Goal: Task Accomplishment & Management: Complete application form

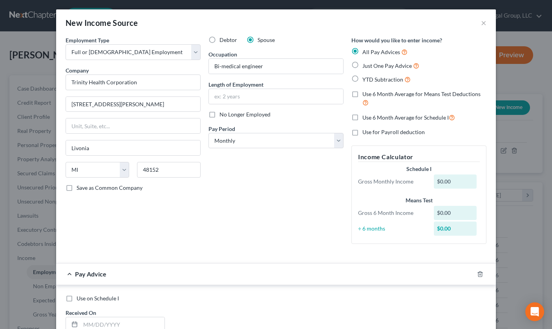
select select "0"
select select "23"
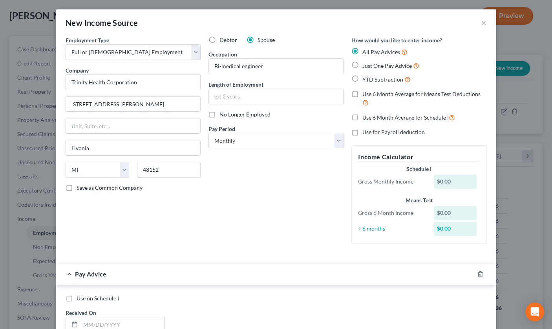
scroll to position [174, 216]
click at [435, 36] on div "New Income Source ×" at bounding box center [276, 22] width 440 height 27
click at [343, 149] on select "Select Monthly Twice Monthly Every Other Week Weekly" at bounding box center [275, 141] width 135 height 16
select select "2"
click at [208, 149] on select "Select Monthly Twice Monthly Every Other Week Weekly" at bounding box center [275, 141] width 135 height 16
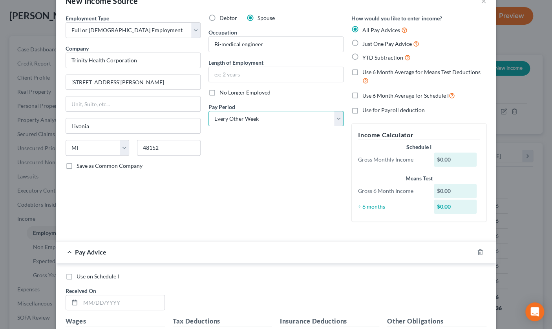
scroll to position [39, 0]
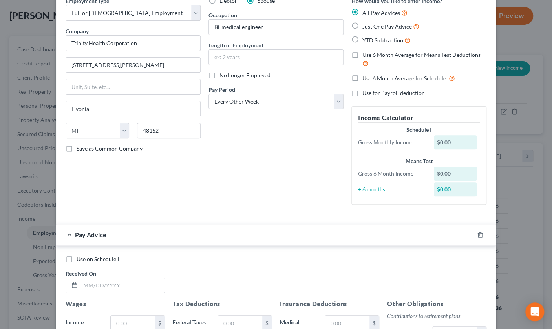
click at [366, 31] on label "Just One Pay Advice" at bounding box center [390, 26] width 57 height 9
click at [366, 27] on input "Just One Pay Advice" at bounding box center [367, 24] width 5 height 5
radio input "true"
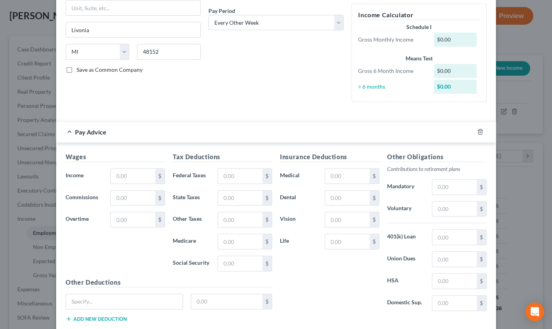
scroll to position [196, 0]
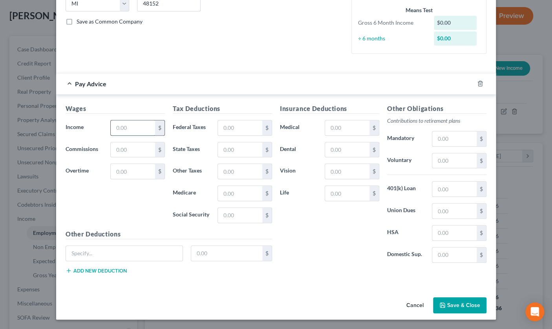
click at [111, 135] on input "text" at bounding box center [133, 127] width 44 height 15
click at [111, 135] on input "37,770.66" at bounding box center [133, 127] width 44 height 15
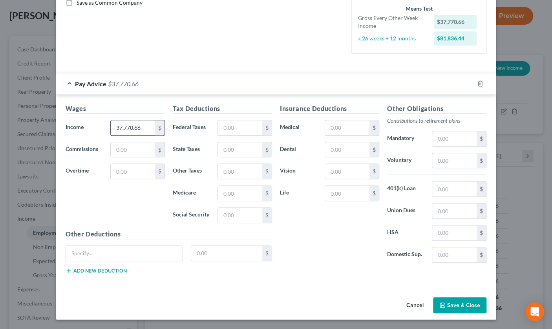
click at [111, 135] on input "37,770.66" at bounding box center [133, 127] width 44 height 15
type input "3,770.66"
click at [136, 159] on div "Wages Income * 3,770.66 $ Commissions $ Overtime $ Tax Deductions Federal Taxes…" at bounding box center [276, 191] width 440 height 192
click at [410, 94] on div "Pay Advice $3,770.66" at bounding box center [265, 83] width 418 height 21
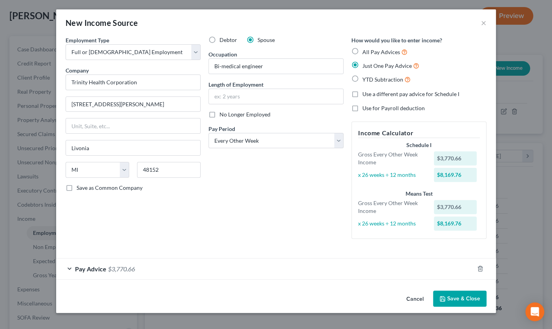
scroll to position [72, 0]
click at [75, 265] on span "Pay Advice" at bounding box center [90, 268] width 31 height 7
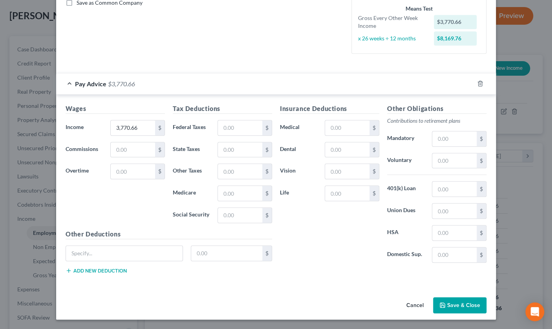
scroll to position [275, 0]
click at [218, 120] on input "text" at bounding box center [240, 127] width 44 height 15
type input "904.84"
drag, startPoint x: 354, startPoint y: 62, endPoint x: 352, endPoint y: 71, distance: 8.8
click at [355, 73] on div "Pay Advice $2,865.82" at bounding box center [265, 83] width 418 height 21
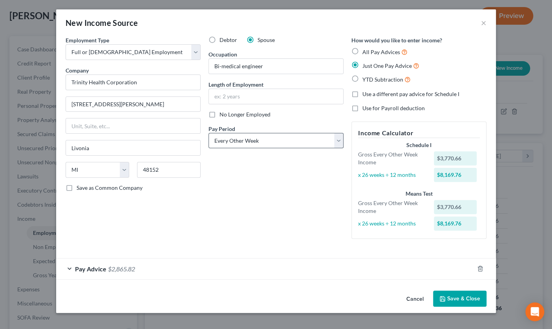
scroll to position [72, 0]
click at [75, 265] on span "Pay Advice" at bounding box center [90, 268] width 31 height 7
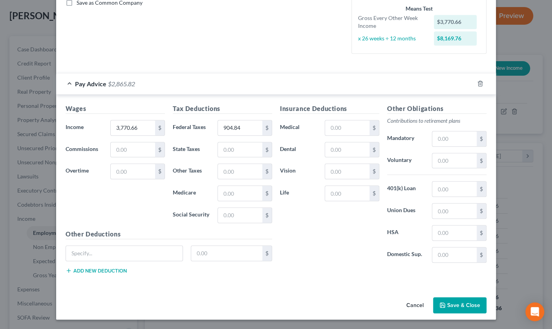
scroll to position [308, 0]
click at [348, 120] on input "text" at bounding box center [347, 127] width 44 height 15
type input "319.83"
click at [462, 153] on input "text" at bounding box center [454, 160] width 44 height 15
type input "75.28"
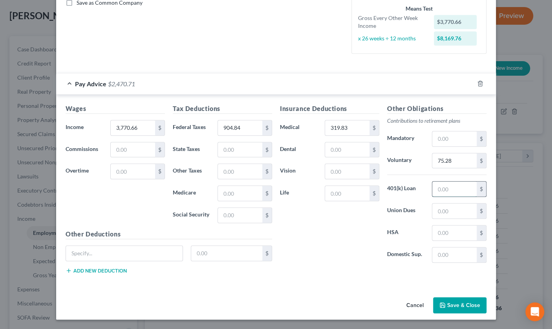
click at [476, 182] on input "text" at bounding box center [454, 189] width 44 height 15
type input "137.55"
click at [344, 235] on div "Insurance Deductions Medical 319.83 $ Dental $ Vision $ Life $" at bounding box center [329, 186] width 107 height 165
click at [366, 151] on div "Insurance Deductions Medical 319.83 $ Dental $ Vision $ Life $" at bounding box center [329, 186] width 107 height 165
click at [362, 186] on input "text" at bounding box center [347, 193] width 44 height 15
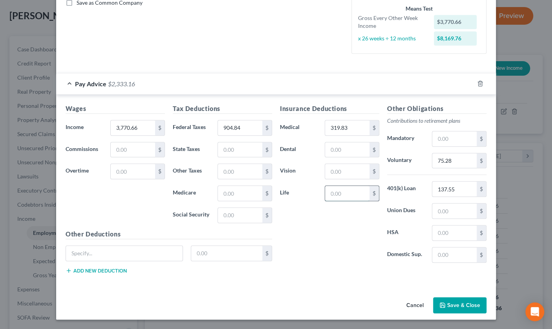
type input "3"
type input "21.38"
click at [397, 73] on div "Pay Advice $2,311.78" at bounding box center [265, 83] width 418 height 21
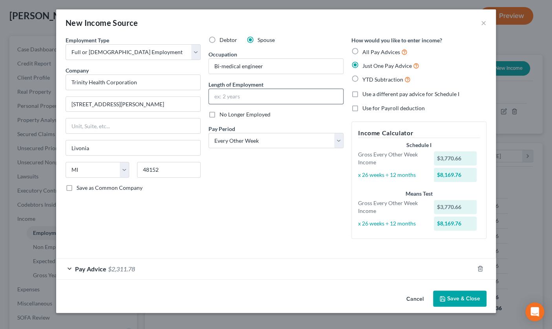
scroll to position [72, 0]
click at [56, 265] on div "Pay Advice $2,311.78" at bounding box center [265, 269] width 418 height 21
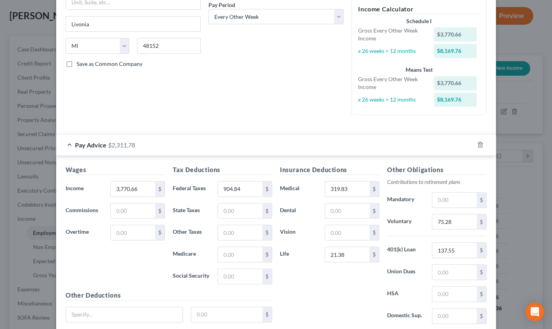
scroll to position [229, 0]
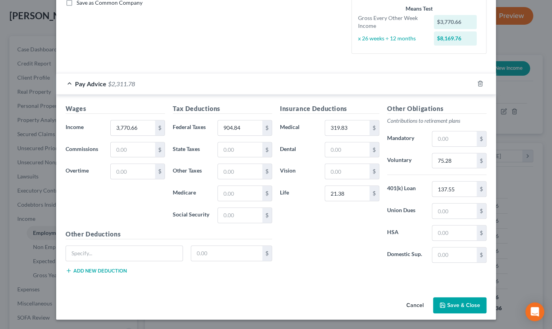
click at [56, 94] on div "Pay Advice $2,311.78" at bounding box center [265, 83] width 418 height 21
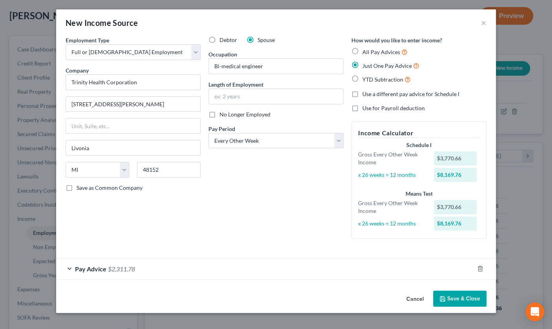
scroll to position [72, 0]
click at [464, 75] on div "YTD Subtraction" at bounding box center [418, 79] width 135 height 9
click at [486, 295] on button "Save & Close" at bounding box center [459, 299] width 53 height 16
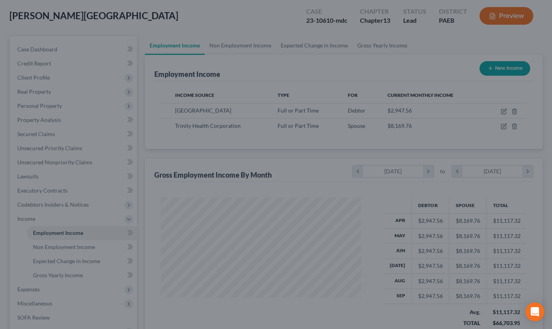
scroll to position [392305, 392266]
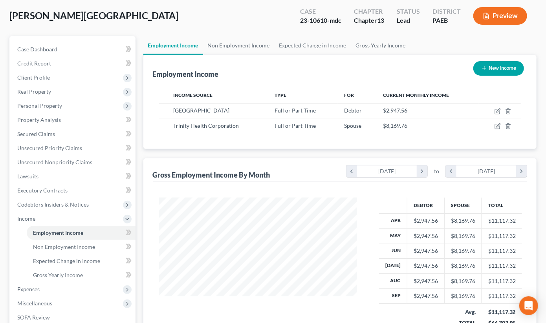
click at [504, 25] on button "Preview" at bounding box center [500, 16] width 54 height 18
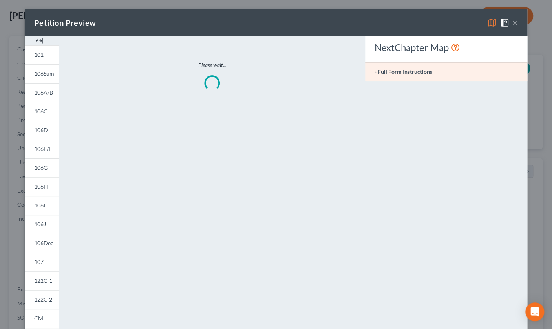
scroll to position [174, 216]
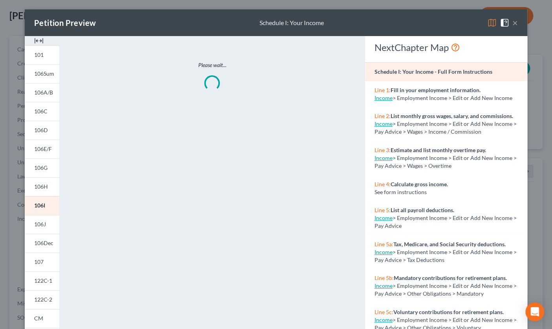
click at [490, 25] on img at bounding box center [491, 22] width 9 height 9
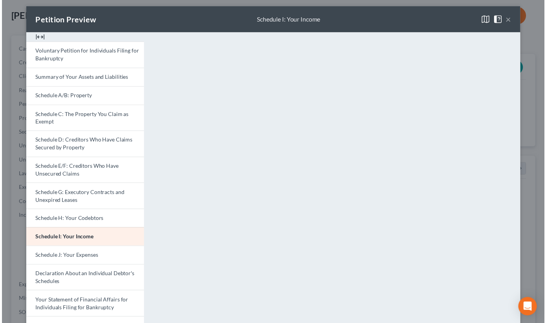
scroll to position [0, 0]
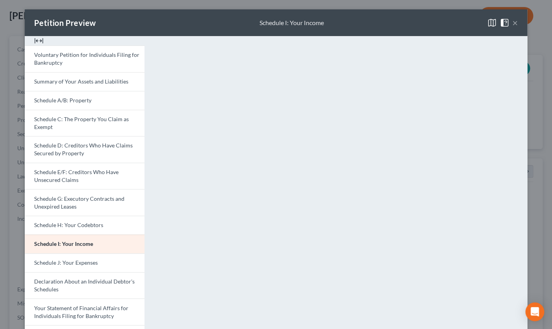
click at [518, 27] on button "×" at bounding box center [514, 22] width 5 height 9
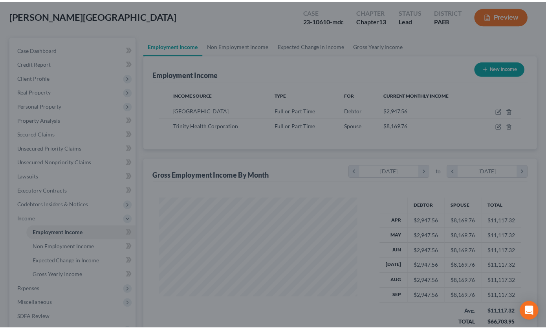
scroll to position [392305, 392266]
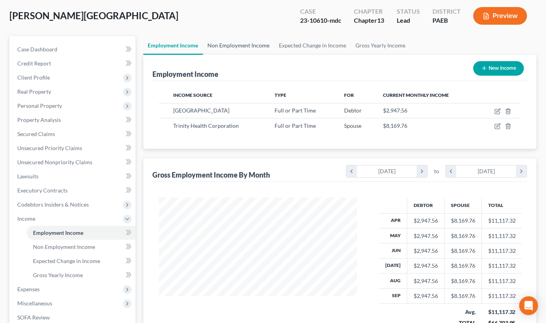
click at [268, 55] on link "Non Employment Income" at bounding box center [238, 45] width 71 height 19
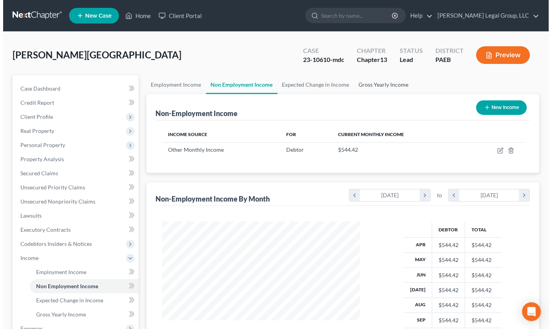
scroll to position [174, 214]
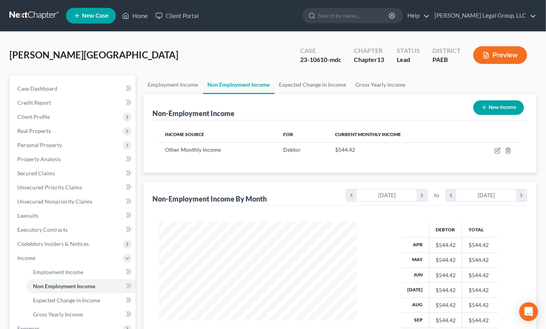
click at [487, 115] on button "New Income" at bounding box center [498, 107] width 51 height 15
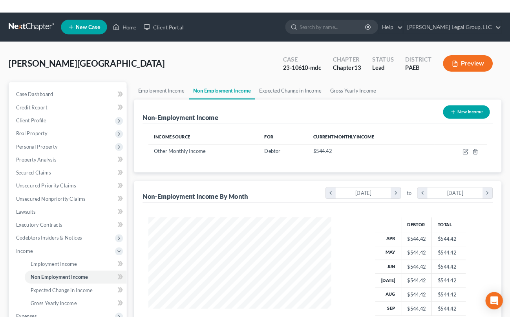
scroll to position [174, 216]
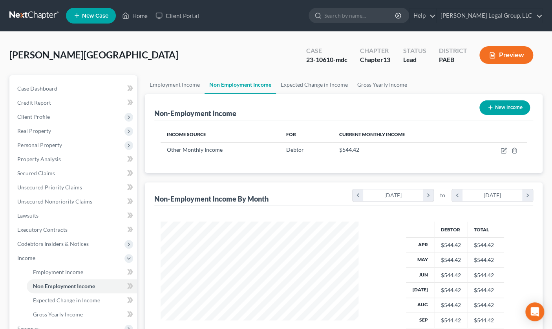
select select "0"
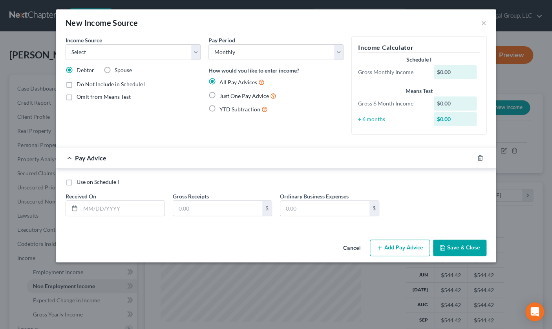
click at [77, 185] on span "Use on Schedule I" at bounding box center [98, 182] width 42 height 7
click at [80, 183] on input "Use on Schedule I" at bounding box center [82, 180] width 5 height 5
checkbox input "true"
click at [177, 60] on select "Select Unemployment Disability (from employer) Pension Retirement Social Securi…" at bounding box center [133, 52] width 135 height 16
select select "13"
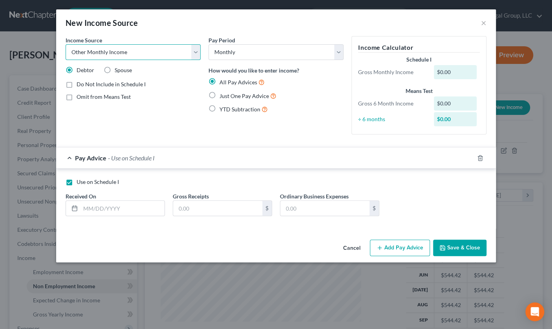
click at [66, 55] on select "Select Unemployment Disability (from employer) Pension Retirement Social Securi…" at bounding box center [133, 52] width 135 height 16
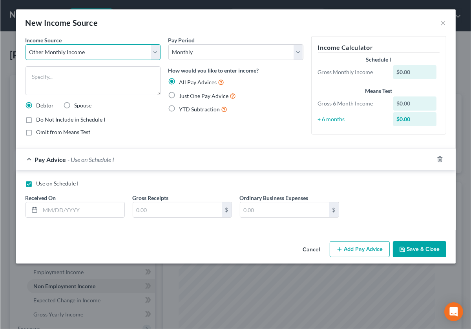
scroll to position [174, 181]
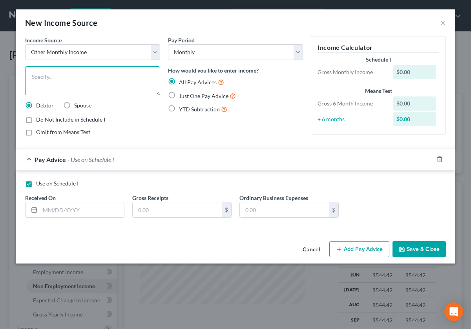
click at [69, 92] on textarea at bounding box center [92, 80] width 135 height 29
type textarea "2nd job banquet server Luccaros at Hollyhedge Inc. 6987 Upper York Road New Hop…"
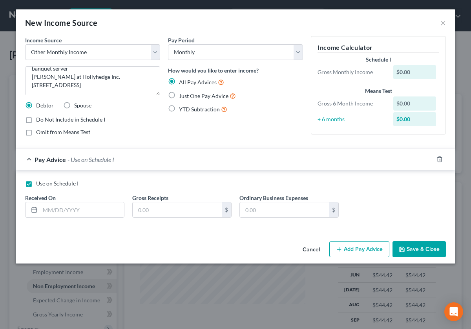
click at [78, 110] on label "Spouse" at bounding box center [82, 106] width 17 height 8
click at [78, 107] on input "Spouse" at bounding box center [79, 104] width 5 height 5
radio input "true"
click at [252, 28] on div "New Income Source ×" at bounding box center [236, 22] width 440 height 27
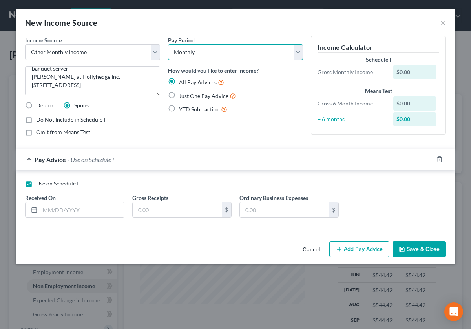
click at [292, 49] on select "Select Monthly Twice Monthly Every Other Week Weekly" at bounding box center [235, 52] width 135 height 16
select select "2"
click at [168, 44] on select "Select Monthly Twice Monthly Every Other Week Weekly" at bounding box center [235, 52] width 135 height 16
click at [84, 217] on input "text" at bounding box center [82, 210] width 84 height 15
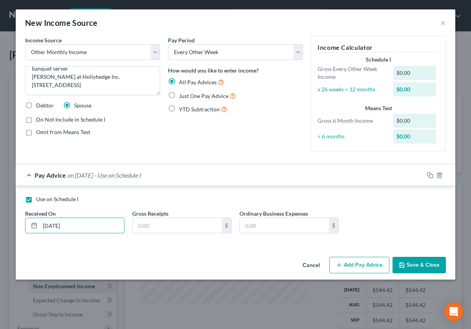
type input "10/01/2025"
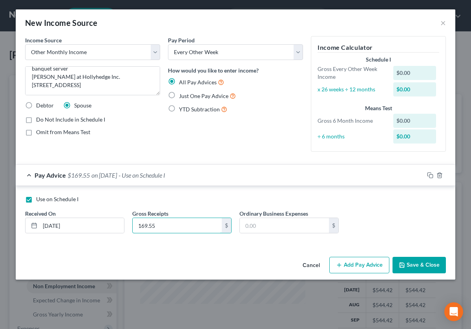
type input "169.55"
type input "0.00"
click at [301, 225] on div "Use on Schedule I Received On * 10/01/2025 Gross Receipts 169.55 $ Ordinary Bus…" at bounding box center [236, 216] width 440 height 60
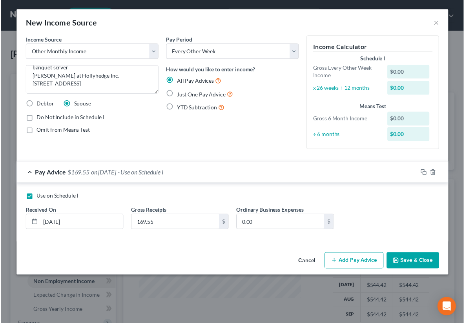
scroll to position [34, 0]
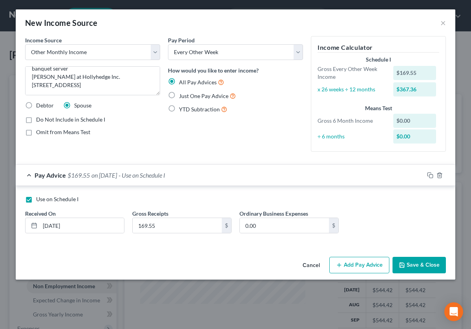
click at [263, 158] on div "Pay Period Select Monthly Twice Monthly Every Other Week Weekly How would you l…" at bounding box center [235, 97] width 143 height 122
click at [148, 233] on input "169.55" at bounding box center [177, 225] width 89 height 15
type input "145.74"
click at [299, 158] on div "Pay Period Select Monthly Twice Monthly Every Other Week Weekly How would you l…" at bounding box center [235, 97] width 143 height 122
click at [400, 274] on button "Save & Close" at bounding box center [418, 265] width 53 height 16
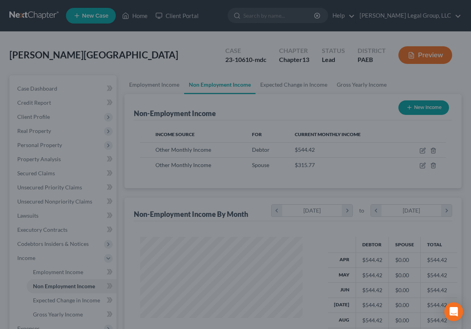
scroll to position [392305, 392301]
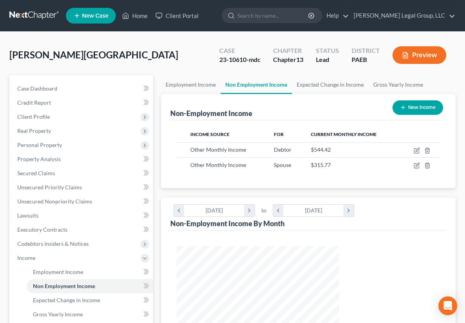
click at [411, 64] on button "Preview" at bounding box center [419, 55] width 54 height 18
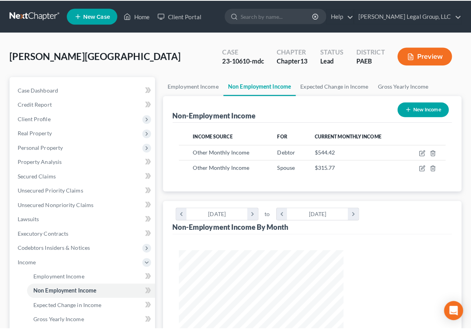
scroll to position [174, 181]
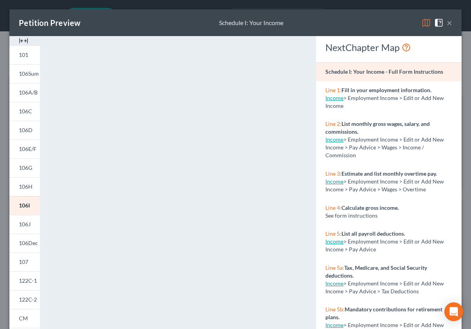
click at [422, 27] on img at bounding box center [426, 22] width 9 height 9
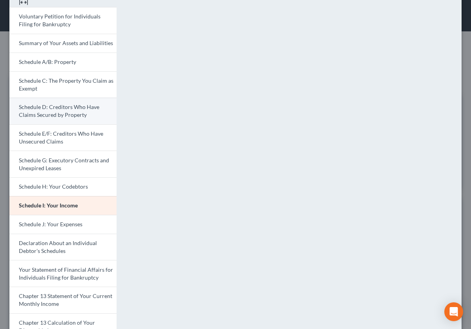
scroll to position [118, 0]
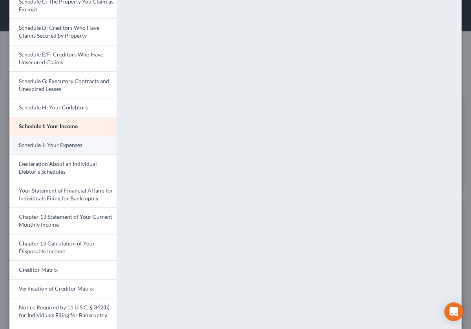
click at [64, 148] on span "Schedule J: Your Expenses" at bounding box center [51, 145] width 64 height 7
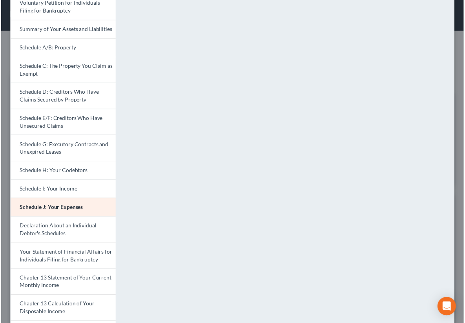
scroll to position [0, 0]
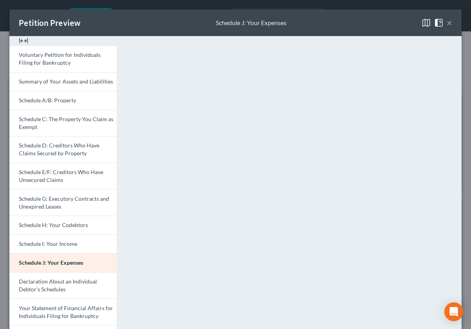
click at [447, 27] on button "×" at bounding box center [449, 22] width 5 height 9
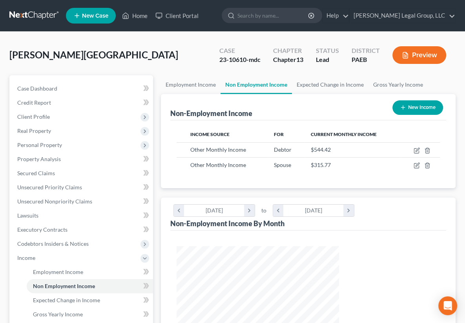
click at [33, 60] on span "[PERSON_NAME][GEOGRAPHIC_DATA]" at bounding box center [93, 54] width 169 height 11
copy span "[PERSON_NAME]"
click at [47, 23] on link at bounding box center [34, 16] width 50 height 14
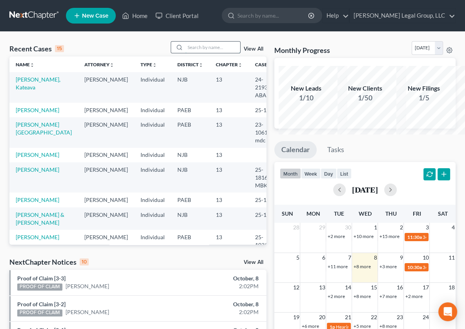
click at [185, 53] on input "search" at bounding box center [212, 47] width 55 height 11
paste input "[PERSON_NAME]"
type input "[PERSON_NAME]"
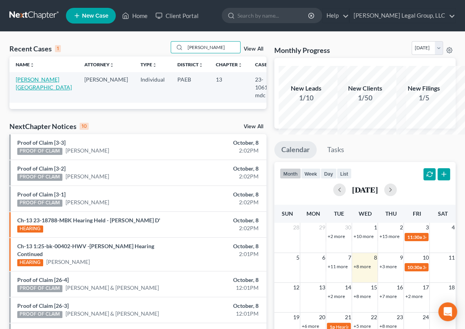
click at [30, 91] on link "[PERSON_NAME][GEOGRAPHIC_DATA]" at bounding box center [44, 83] width 56 height 15
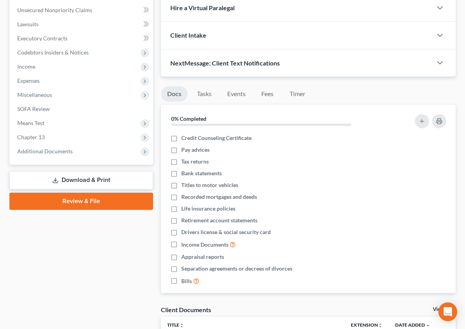
scroll to position [196, 0]
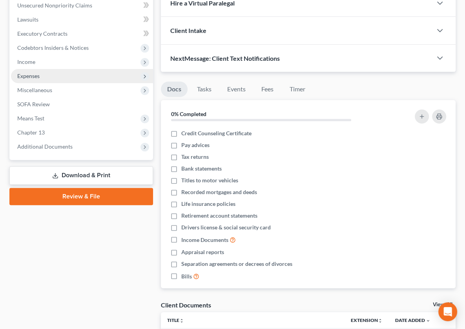
click at [58, 83] on span "Expenses" at bounding box center [82, 76] width 142 height 14
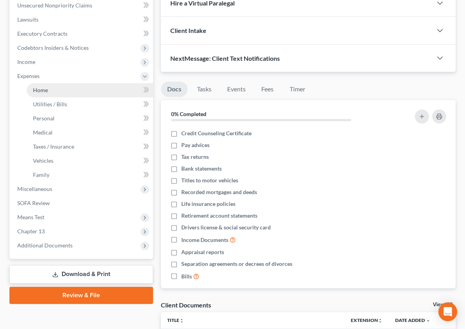
click at [67, 97] on link "Home" at bounding box center [90, 90] width 126 height 14
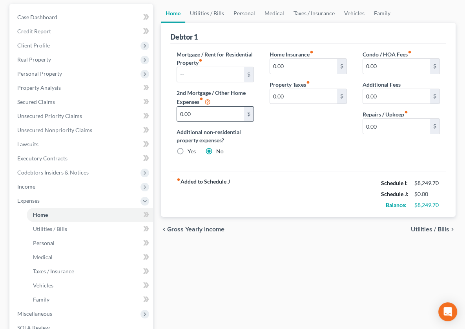
scroll to position [78, 0]
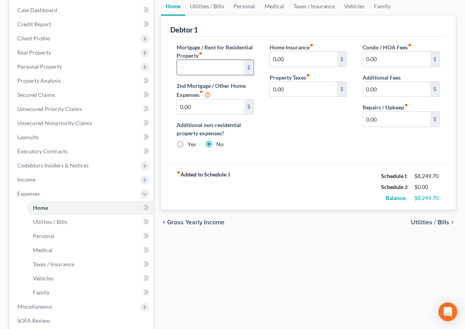
click at [178, 75] on input "text" at bounding box center [210, 67] width 67 height 15
type input "1,999.28"
click at [281, 37] on div "Debtor 1" at bounding box center [308, 26] width 276 height 21
click at [379, 82] on label "Additional Fees" at bounding box center [382, 77] width 38 height 8
click at [386, 127] on input "0.00" at bounding box center [396, 119] width 67 height 15
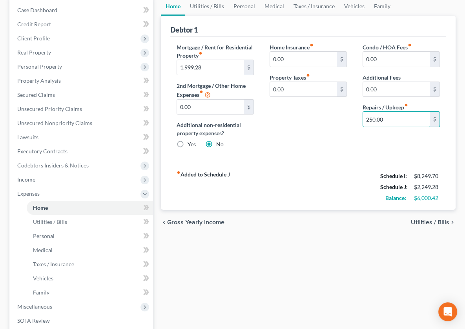
type input "250.00"
click at [250, 37] on div "Debtor 1" at bounding box center [308, 26] width 276 height 21
click at [185, 16] on link "Utilities / Bills" at bounding box center [207, 6] width 44 height 19
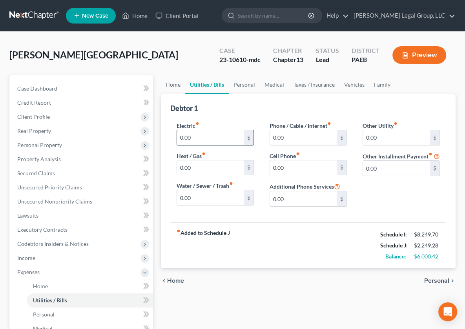
click at [177, 145] on input "0.00" at bounding box center [210, 137] width 67 height 15
type input "227.00"
type input "110.00"
click at [273, 145] on input "0.00" at bounding box center [303, 137] width 67 height 15
type input "210.00"
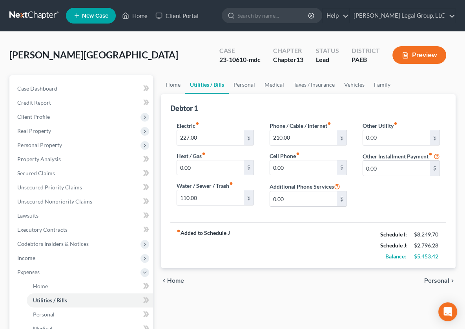
drag, startPoint x: 281, startPoint y: 144, endPoint x: 295, endPoint y: 144, distance: 13.4
click at [282, 115] on div "Debtor 1" at bounding box center [308, 104] width 276 height 21
click at [374, 145] on input "0.00" at bounding box center [396, 137] width 67 height 15
type input "219.00"
type input "Cell Phone"
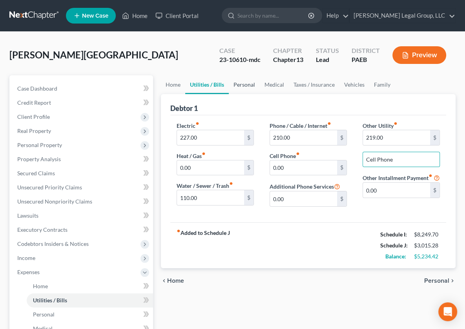
click at [237, 94] on link "Personal" at bounding box center [244, 84] width 31 height 19
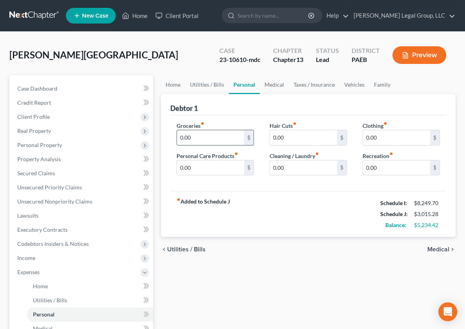
click at [179, 146] on div "0.00 $" at bounding box center [215, 138] width 77 height 16
click at [179, 145] on input "0.00" at bounding box center [210, 137] width 67 height 15
type input "1,500.00"
click at [217, 115] on div "Debtor 1" at bounding box center [308, 104] width 276 height 21
click at [204, 175] on input "0.00" at bounding box center [210, 168] width 67 height 15
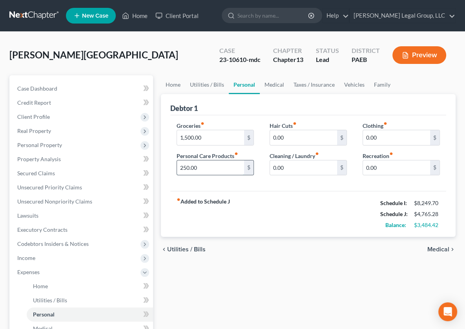
type input "250.00"
type input "2"
type input "200.00"
click at [395, 175] on input "0.00" at bounding box center [396, 168] width 67 height 15
type input "260.00"
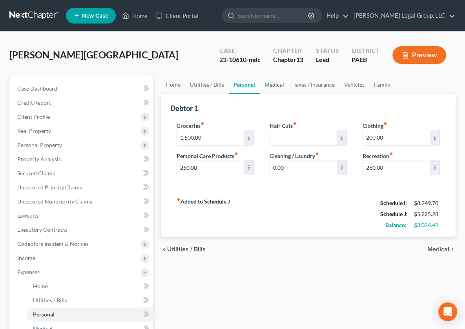
click at [267, 94] on link "Medical" at bounding box center [274, 84] width 29 height 19
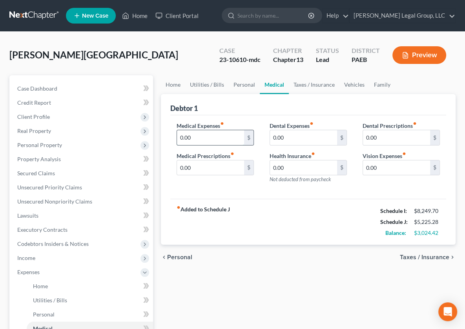
click at [208, 145] on input "0.00" at bounding box center [210, 137] width 67 height 15
type input "570.00"
click at [214, 115] on div "Debtor 1" at bounding box center [308, 104] width 276 height 21
click at [322, 94] on link "Taxes / Insurance" at bounding box center [314, 84] width 51 height 19
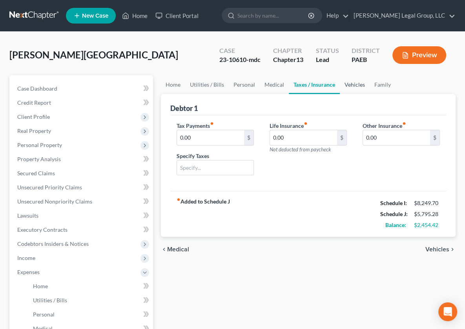
click at [363, 94] on link "Vehicles" at bounding box center [355, 84] width 30 height 19
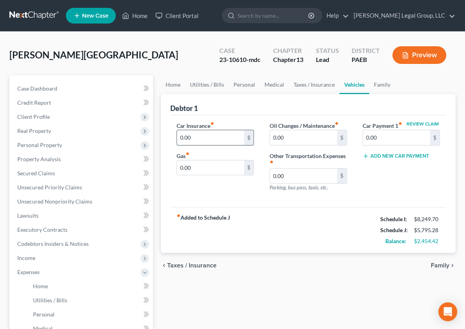
click at [188, 145] on input "0.00" at bounding box center [210, 137] width 67 height 15
click at [234, 115] on div "Debtor 1" at bounding box center [308, 104] width 276 height 21
click at [181, 145] on input "0.00" at bounding box center [210, 137] width 67 height 15
click at [228, 115] on div "Debtor 1" at bounding box center [308, 104] width 276 height 21
click at [177, 145] on input "152.75" at bounding box center [210, 137] width 67 height 15
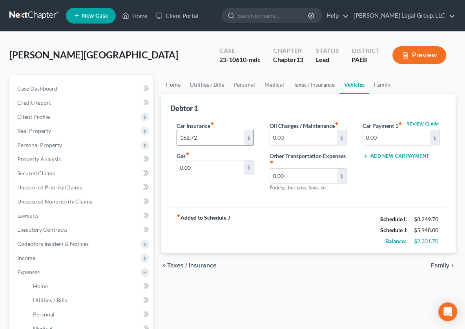
click at [202, 145] on input "152.72" at bounding box center [210, 137] width 67 height 15
type input "152.27"
click at [361, 115] on div "Debtor 1" at bounding box center [308, 104] width 276 height 21
click at [395, 94] on link "Family" at bounding box center [382, 84] width 26 height 19
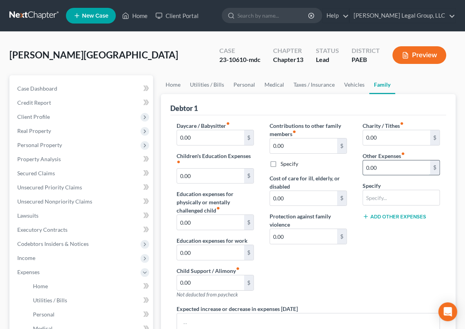
click at [383, 175] on input "0.00" at bounding box center [396, 168] width 67 height 15
type input "50.00"
type input "Pet care"
click at [325, 115] on div "Debtor 1" at bounding box center [308, 104] width 276 height 21
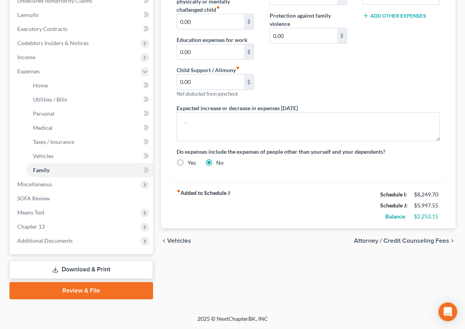
scroll to position [305, 0]
click at [400, 104] on div "Expected increase or decrease in expenses [DATE]" at bounding box center [308, 122] width 279 height 37
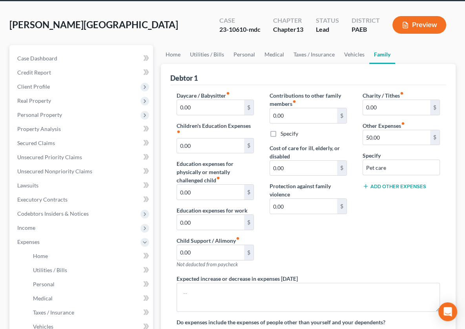
scroll to position [0, 0]
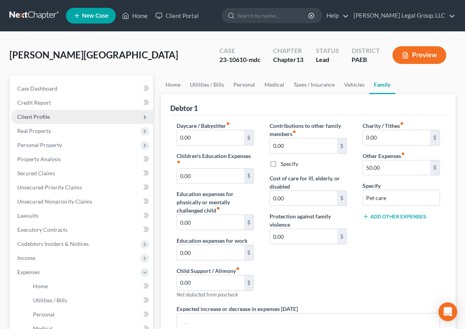
click at [50, 120] on span "Client Profile" at bounding box center [33, 116] width 33 height 7
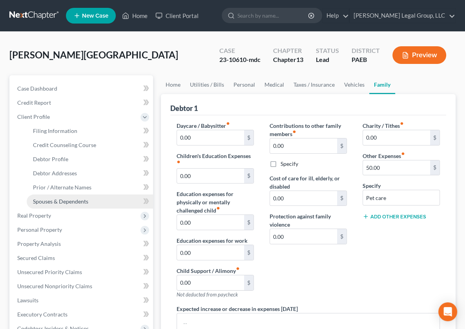
click at [58, 205] on span "Spouses & Dependents" at bounding box center [60, 201] width 55 height 7
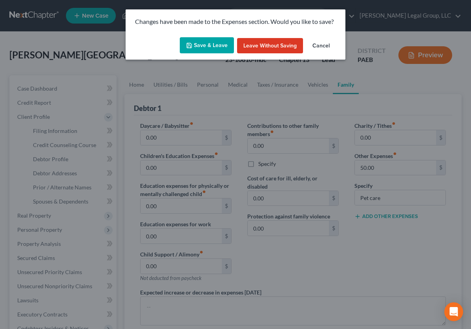
click at [209, 52] on button "Save & Leave" at bounding box center [207, 45] width 54 height 16
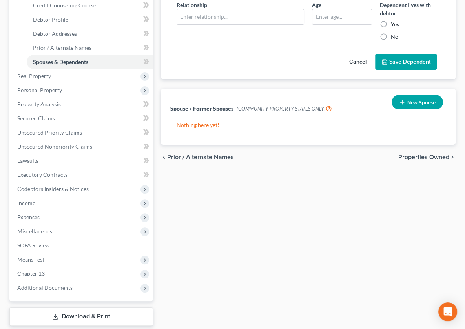
scroll to position [78, 0]
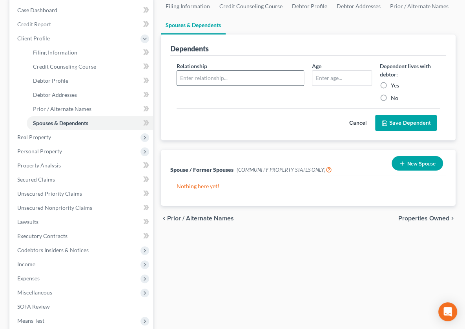
click at [182, 86] on input "text" at bounding box center [240, 78] width 127 height 15
type input "son"
type input "17"
click at [391, 89] on label "Yes" at bounding box center [395, 86] width 8 height 8
click at [394, 87] on input "Yes" at bounding box center [396, 84] width 5 height 5
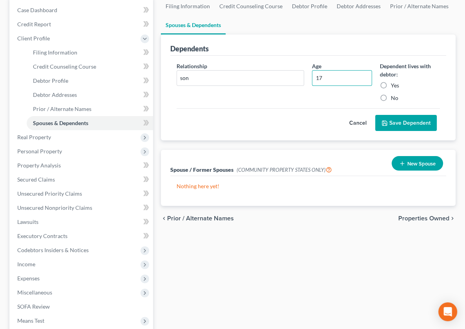
radio input "true"
click at [381, 131] on button "Save Dependent" at bounding box center [406, 123] width 62 height 16
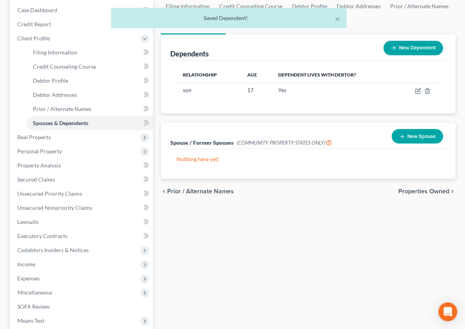
click at [394, 55] on button "New Dependent" at bounding box center [413, 48] width 60 height 15
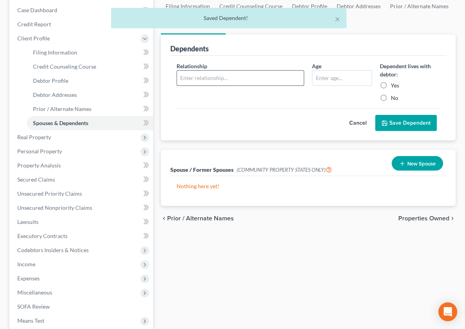
click at [213, 86] on input "text" at bounding box center [240, 78] width 127 height 15
type input "son"
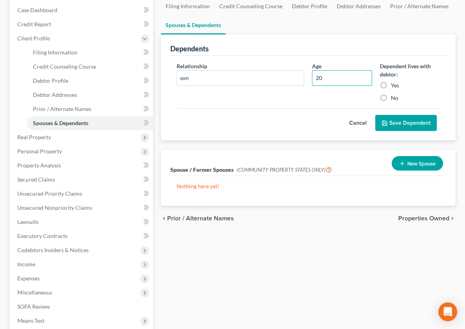
type input "20"
click at [391, 89] on label "Yes" at bounding box center [395, 86] width 8 height 8
click at [394, 87] on input "Yes" at bounding box center [396, 84] width 5 height 5
radio input "true"
click at [396, 131] on button "Save Dependent" at bounding box center [406, 123] width 62 height 16
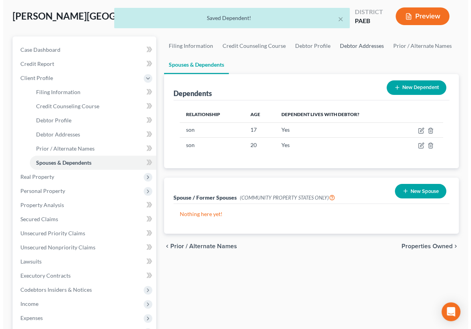
scroll to position [39, 0]
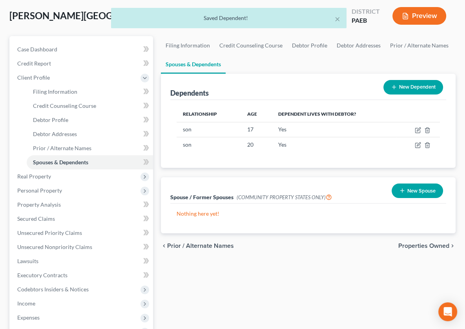
click at [405, 25] on button "Preview" at bounding box center [419, 16] width 54 height 18
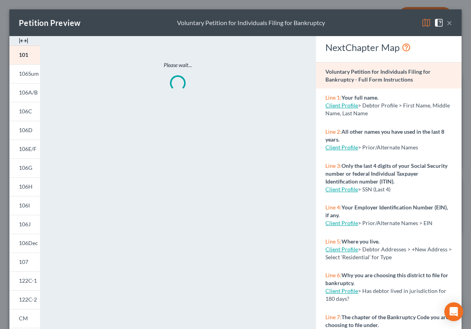
click at [422, 27] on img at bounding box center [426, 22] width 9 height 9
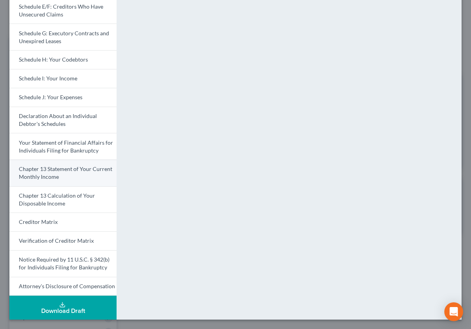
scroll to position [196, 0]
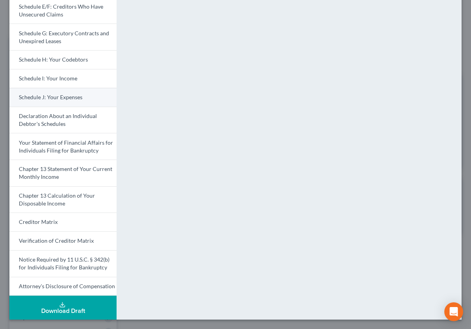
click at [71, 100] on span "Schedule J: Your Expenses" at bounding box center [51, 97] width 64 height 7
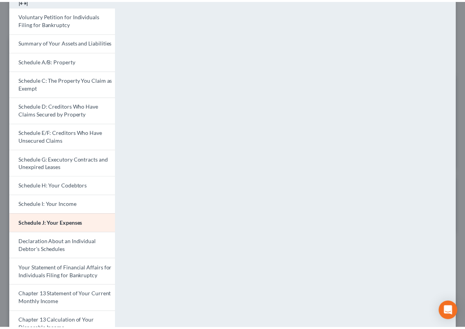
scroll to position [0, 0]
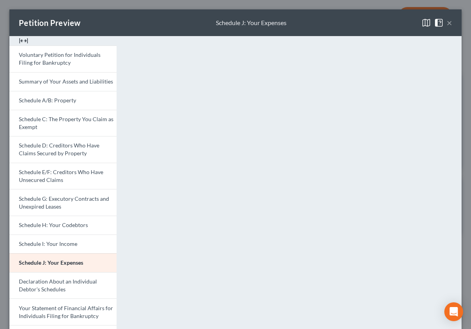
click at [447, 26] on button "×" at bounding box center [449, 22] width 5 height 9
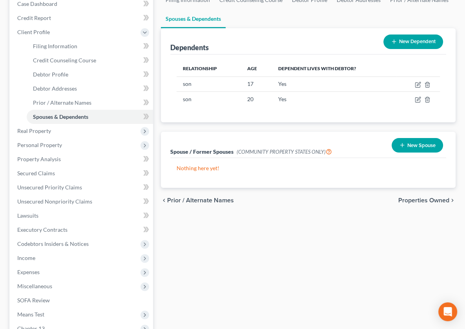
scroll to position [157, 0]
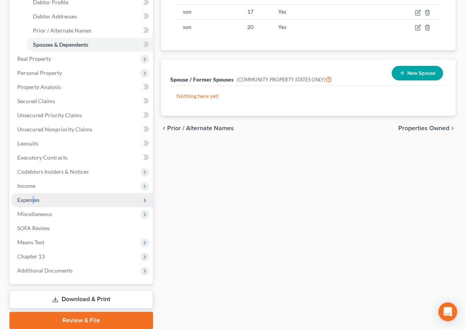
click at [40, 203] on span "Expenses" at bounding box center [28, 200] width 22 height 7
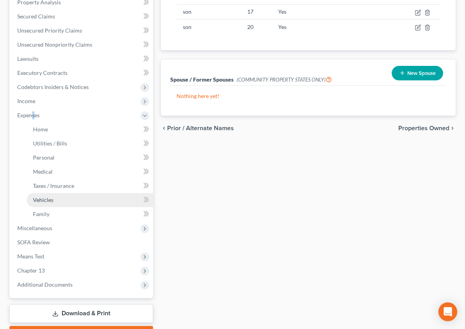
click at [53, 203] on span "Vehicles" at bounding box center [43, 200] width 20 height 7
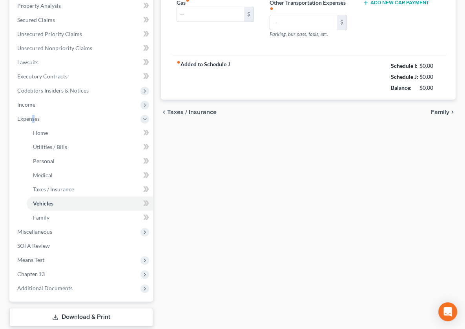
type input "152.27"
type input "0.00"
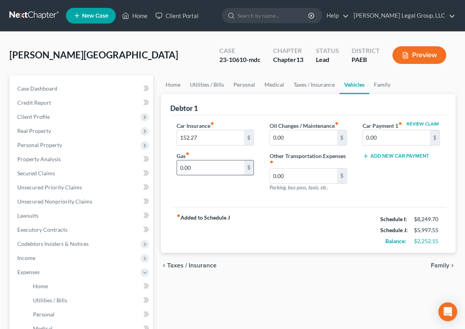
click at [188, 175] on input "0.00" at bounding box center [210, 168] width 67 height 15
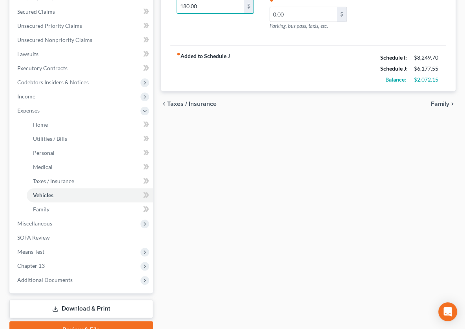
scroll to position [109, 0]
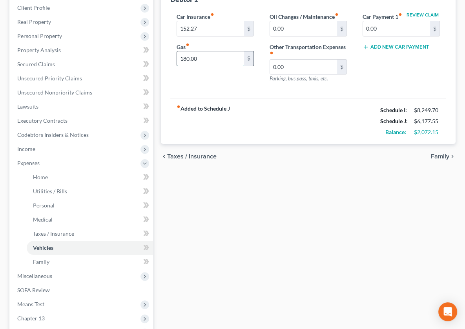
click at [177, 66] on input "180.00" at bounding box center [210, 58] width 67 height 15
type input "280.00"
click at [181, 89] on div "Car Insurance fiber_manual_record 152.27 $ Gas fiber_manual_record 280.00 $" at bounding box center [215, 51] width 93 height 77
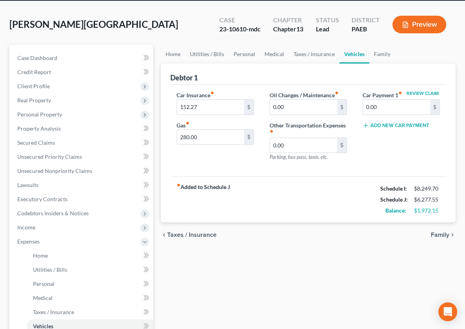
scroll to position [148, 0]
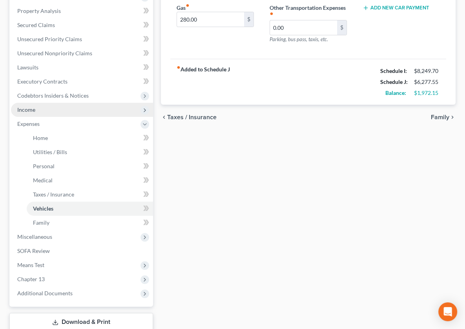
click at [89, 117] on span "Income" at bounding box center [82, 110] width 142 height 14
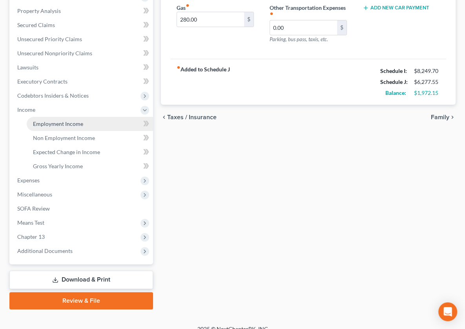
click at [60, 127] on span "Employment Income" at bounding box center [58, 123] width 50 height 7
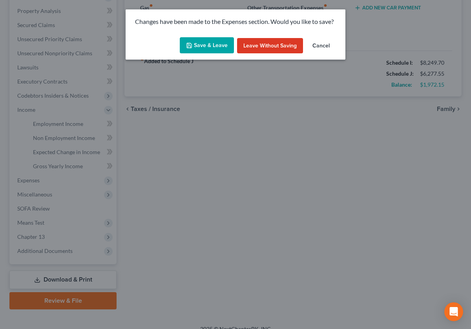
click at [208, 54] on button "Save & Leave" at bounding box center [207, 45] width 54 height 16
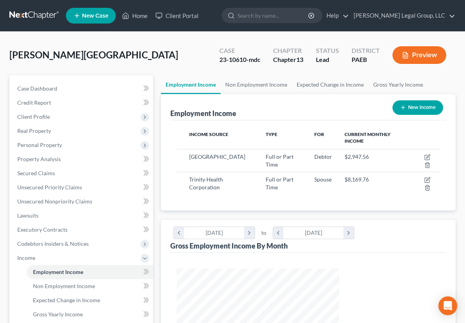
scroll to position [174, 178]
click at [245, 94] on link "Non Employment Income" at bounding box center [256, 84] width 71 height 19
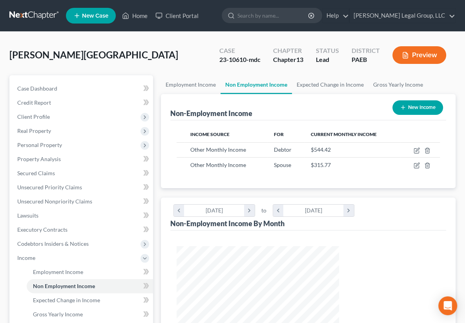
click at [416, 115] on button "New Income" at bounding box center [417, 107] width 51 height 15
select select "0"
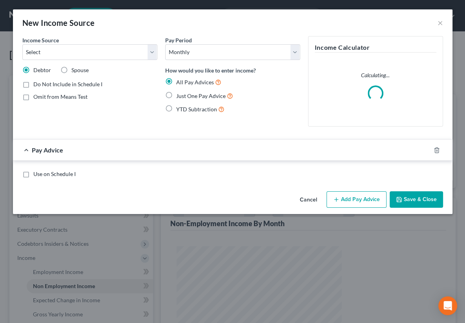
scroll to position [174, 181]
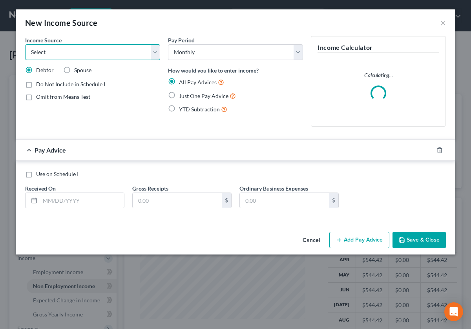
click at [154, 59] on select "Select Unemployment Disability (from employer) Pension Retirement Social Securi…" at bounding box center [92, 52] width 135 height 16
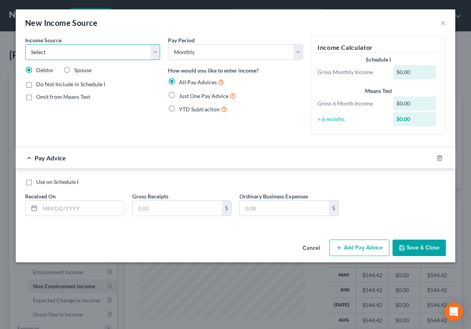
select select "5"
click at [25, 55] on select "Select Unemployment Disability (from employer) Pension Retirement Social Securi…" at bounding box center [92, 52] width 135 height 16
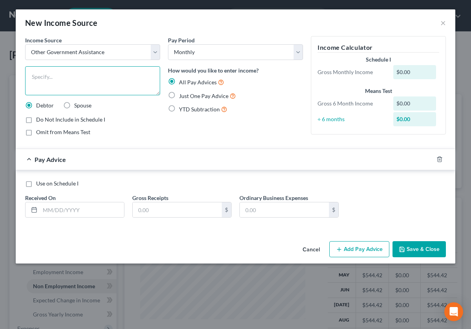
click at [74, 94] on textarea at bounding box center [92, 80] width 135 height 29
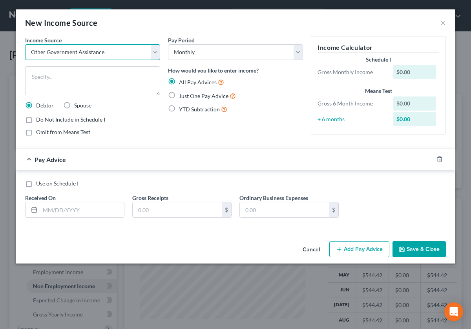
click at [150, 60] on select "Select Unemployment Disability (from employer) Pension Retirement Social Securi…" at bounding box center [92, 52] width 135 height 16
click at [25, 55] on select "Select Unemployment Disability (from employer) Pension Retirement Social Securi…" at bounding box center [92, 52] width 135 height 16
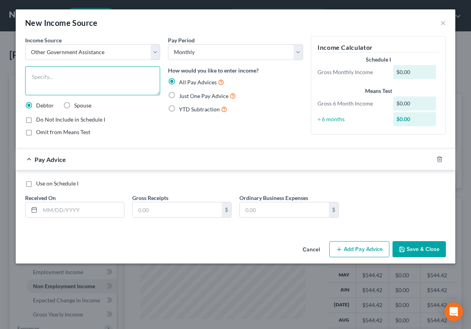
click at [77, 95] on textarea at bounding box center [92, 80] width 135 height 29
type textarea "1/12 of tax refund"
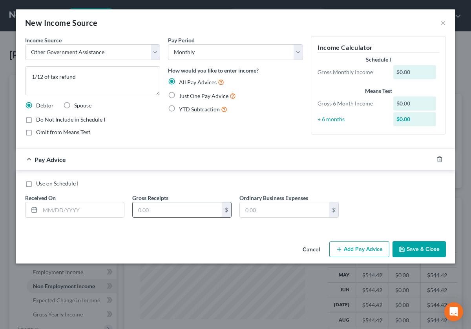
click at [170, 217] on input "text" at bounding box center [177, 210] width 89 height 15
type input "629.00"
click at [422, 258] on button "Save & Close" at bounding box center [418, 249] width 53 height 16
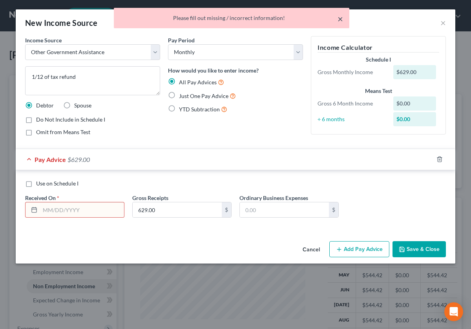
drag, startPoint x: 338, startPoint y: 24, endPoint x: 141, endPoint y: 170, distance: 244.9
click at [338, 24] on button "×" at bounding box center [340, 18] width 5 height 9
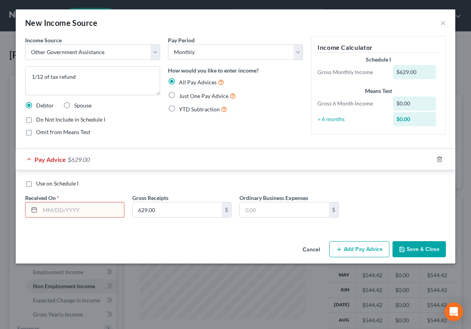
click at [55, 217] on input "text" at bounding box center [82, 210] width 84 height 15
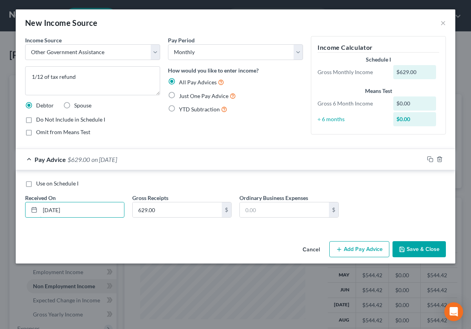
type input "[DATE]"
click at [421, 258] on button "Save & Close" at bounding box center [418, 249] width 53 height 16
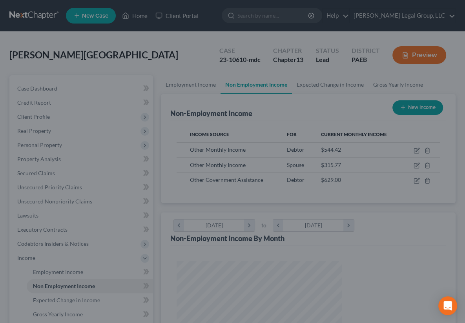
scroll to position [392305, 392301]
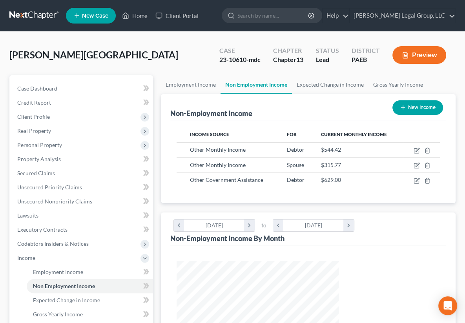
click at [361, 120] on div "Non-Employment Income New Income" at bounding box center [308, 107] width 276 height 26
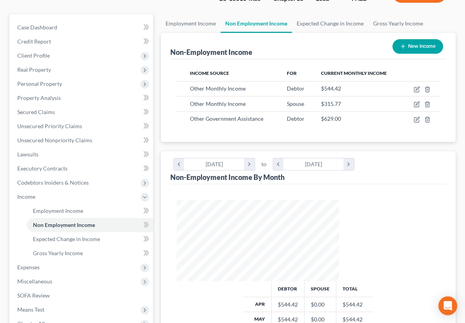
scroll to position [78, 0]
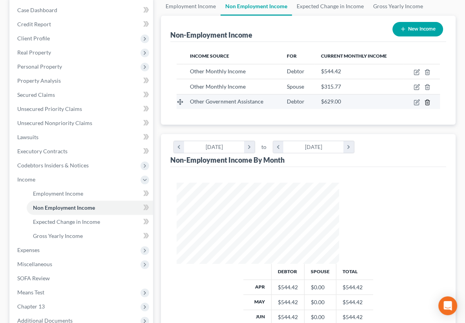
click at [424, 106] on icon "button" at bounding box center [427, 102] width 6 height 6
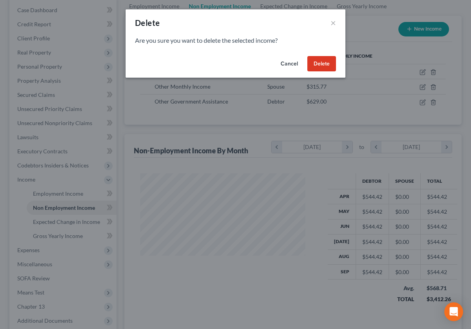
click at [331, 72] on button "Delete" at bounding box center [321, 64] width 29 height 16
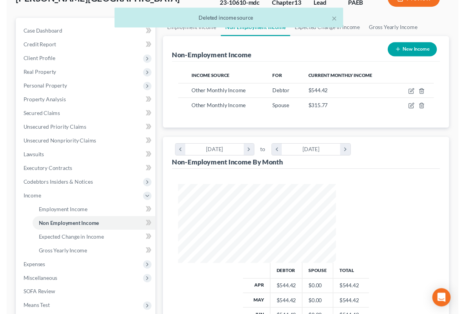
scroll to position [39, 0]
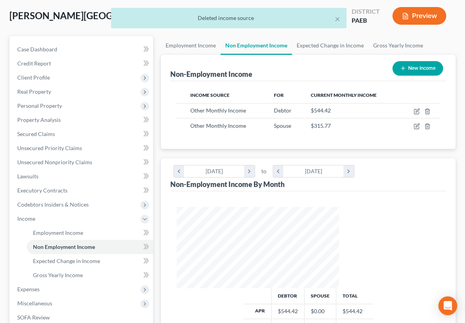
click at [327, 55] on ul "Employment Income Non Employment Income Expected Change in Income Gross Yearly …" at bounding box center [308, 45] width 295 height 19
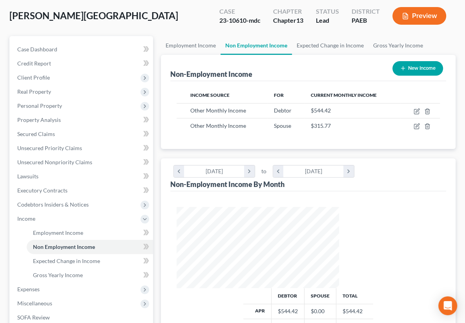
click at [345, 55] on ul "Employment Income Non Employment Income Expected Change in Income Gross Yearly …" at bounding box center [308, 45] width 295 height 19
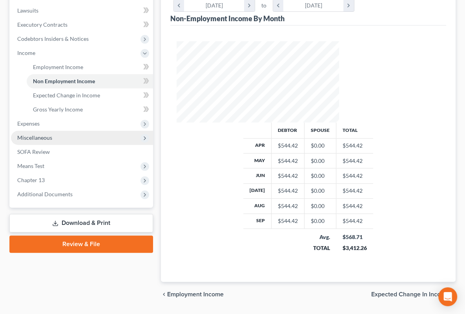
scroll to position [235, 0]
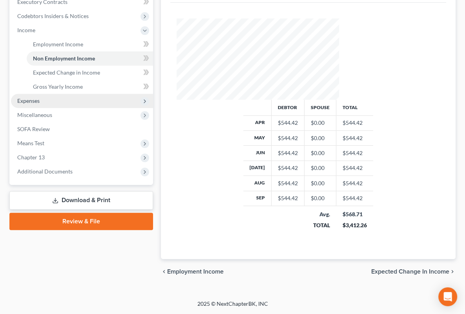
click at [85, 108] on span "Expenses" at bounding box center [82, 101] width 142 height 14
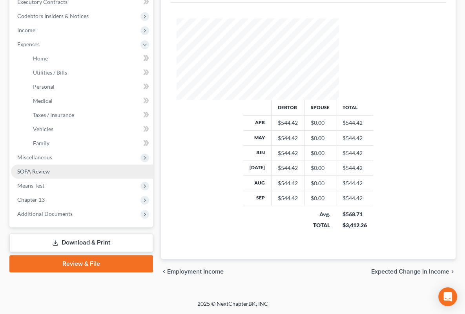
scroll to position [360, 0]
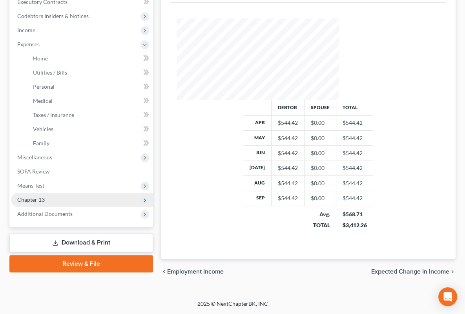
click at [80, 193] on span "Chapter 13" at bounding box center [82, 200] width 142 height 14
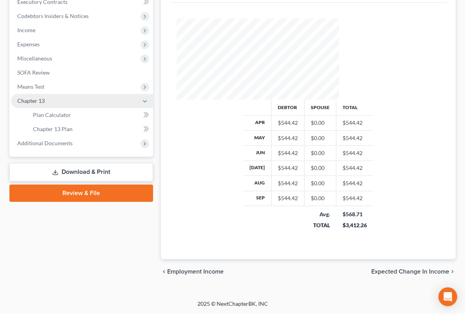
scroll to position [292, 0]
click at [74, 181] on link "Download & Print" at bounding box center [81, 172] width 144 height 18
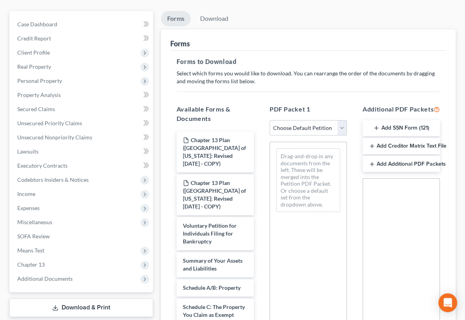
scroll to position [78, 0]
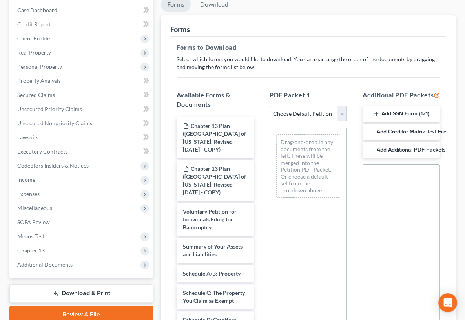
click at [284, 122] on select "Choose Default Petition PDF Packet Complete Bankruptcy Petition (all forms and …" at bounding box center [308, 114] width 77 height 16
select select "2"
click at [270, 122] on select "Choose Default Petition PDF Packet Complete Bankruptcy Petition (all forms and …" at bounding box center [308, 114] width 77 height 16
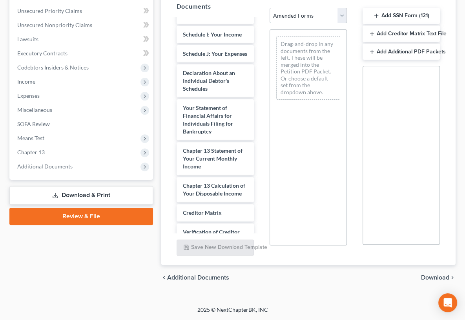
scroll to position [235, 0]
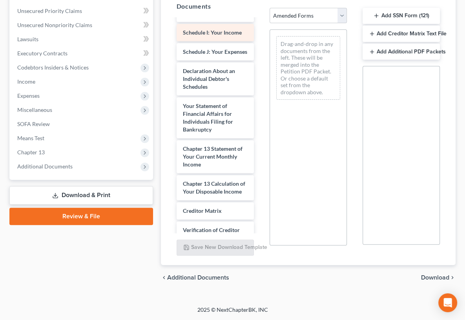
click at [207, 102] on div "Voluntary Petition for Individuals Filing for Bankruptcy Summary of Your Assets…" at bounding box center [215, 50] width 90 height 533
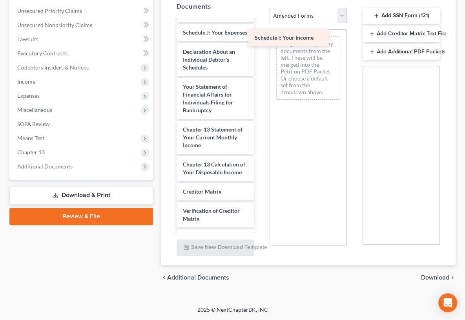
drag, startPoint x: 191, startPoint y: 103, endPoint x: 297, endPoint y: 44, distance: 121.2
click at [260, 44] on div "Schedule I: Your Income Voluntary Petition for Individuals Filing for Bankruptc…" at bounding box center [215, 40] width 90 height 513
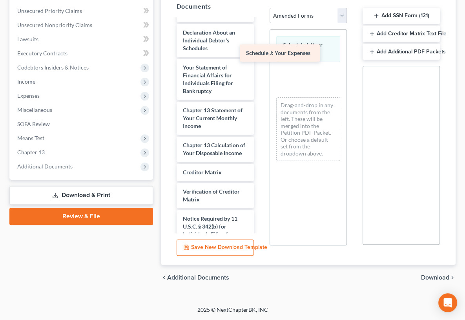
drag, startPoint x: 198, startPoint y: 100, endPoint x: 294, endPoint y: 60, distance: 104.2
click at [260, 60] on div "Schedule J: Your Expenses Voluntary Petition for Individuals Filing for Bankrup…" at bounding box center [215, 31] width 90 height 494
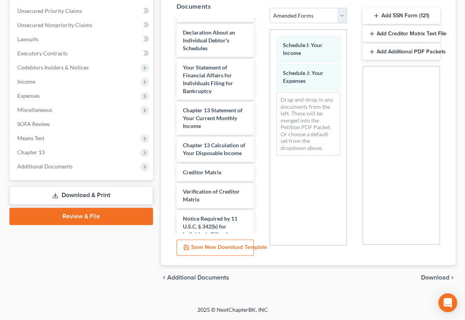
click at [421, 274] on span "Download" at bounding box center [435, 277] width 28 height 6
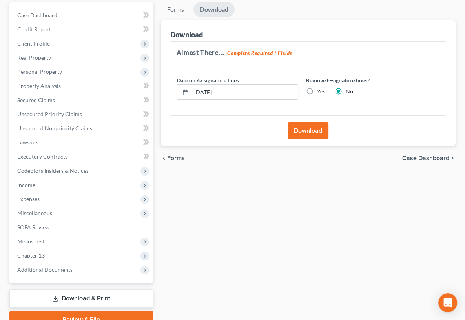
scroll to position [113, 0]
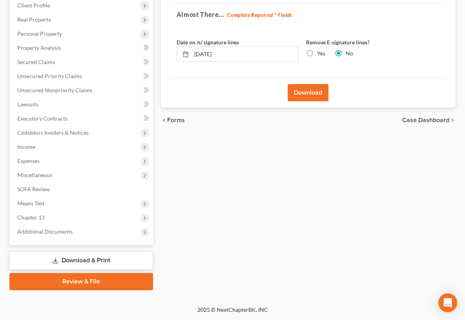
click at [305, 101] on button "Download" at bounding box center [308, 92] width 41 height 17
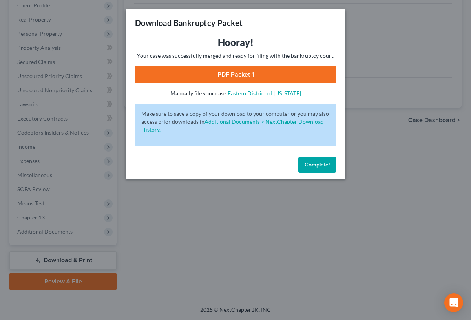
click at [301, 83] on link "PDF Packet 1" at bounding box center [235, 74] width 201 height 17
drag, startPoint x: 339, startPoint y: 202, endPoint x: 148, endPoint y: 153, distance: 198.0
click at [336, 173] on button "Complete!" at bounding box center [317, 165] width 38 height 16
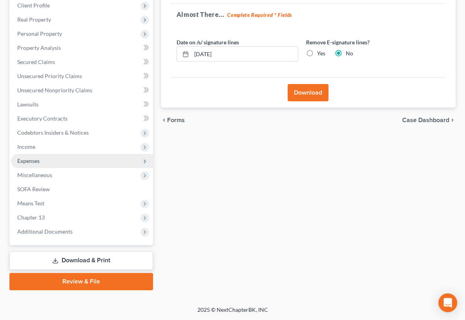
scroll to position [152, 0]
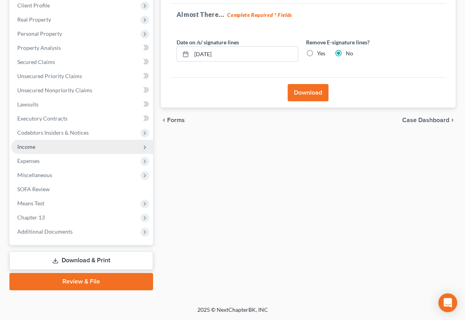
click at [48, 154] on span "Income" at bounding box center [82, 147] width 142 height 14
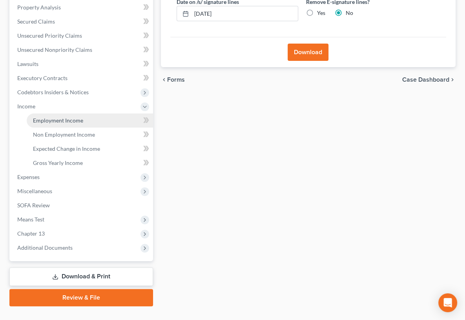
click at [64, 124] on span "Employment Income" at bounding box center [58, 120] width 50 height 7
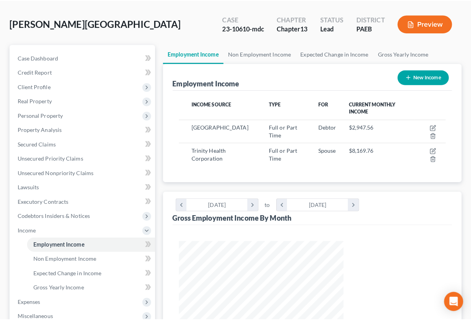
scroll to position [78, 0]
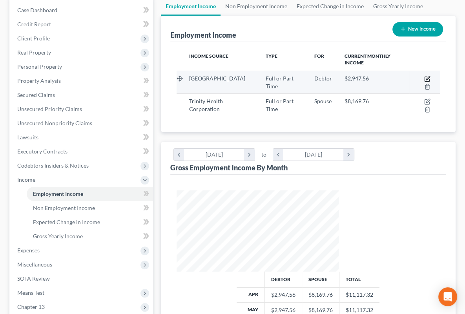
click at [424, 82] on icon "button" at bounding box center [427, 79] width 6 height 6
select select "0"
select select "39"
select select "0"
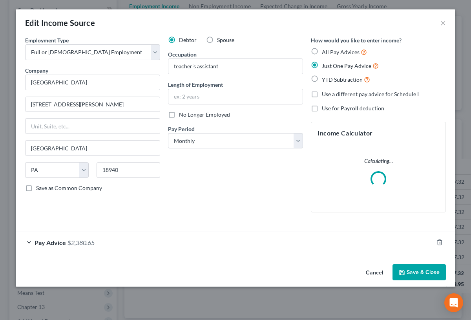
scroll to position [174, 181]
click at [197, 104] on input "text" at bounding box center [235, 96] width 134 height 15
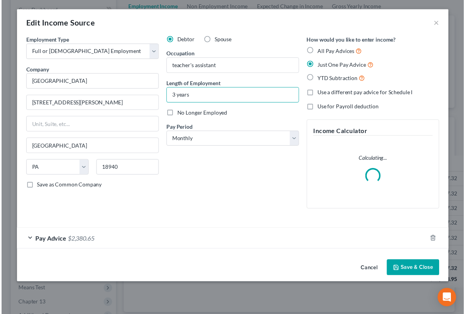
scroll to position [48, 0]
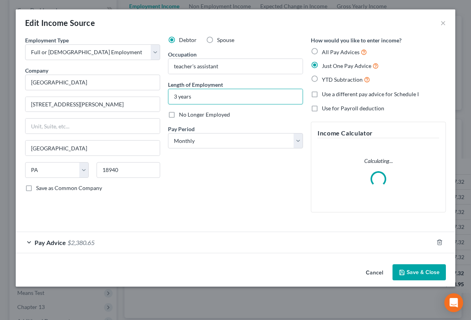
type input "3 years"
click at [398, 281] on button "Save & Close" at bounding box center [418, 272] width 53 height 16
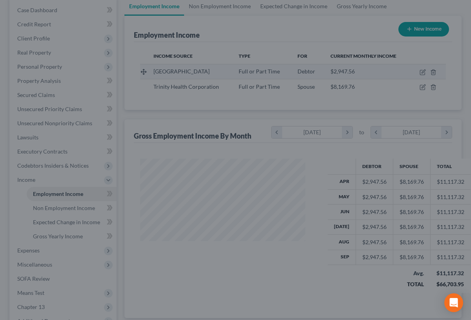
scroll to position [392305, 392301]
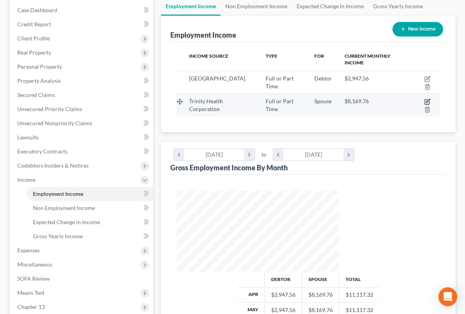
click at [426, 103] on icon "button" at bounding box center [428, 101] width 4 height 4
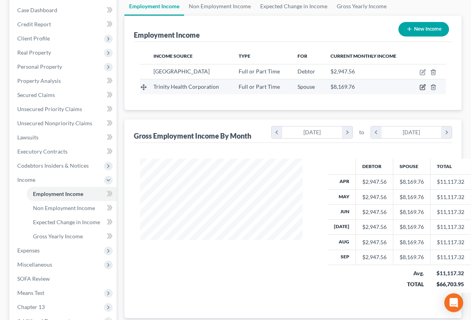
scroll to position [174, 181]
select select "0"
select select "23"
select select "2"
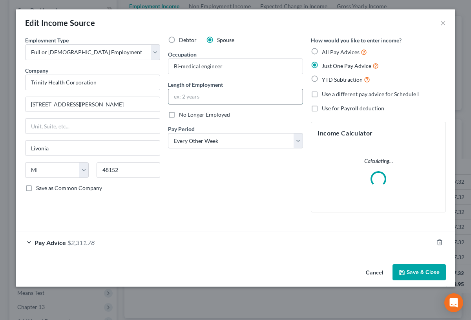
click at [208, 104] on input "text" at bounding box center [235, 96] width 134 height 15
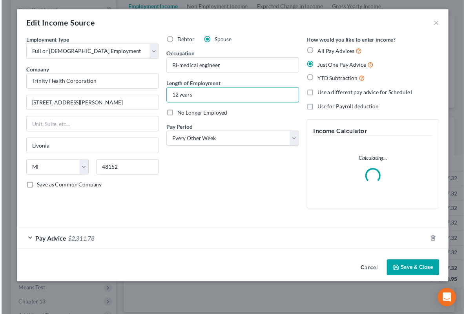
scroll to position [48, 0]
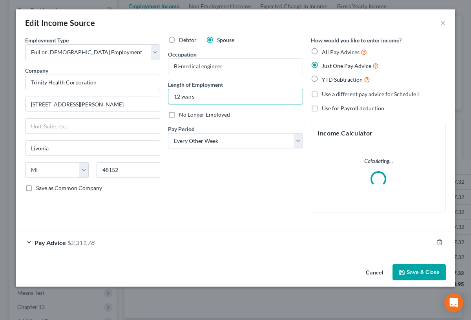
type input "12 years"
click at [414, 281] on button "Save & Close" at bounding box center [418, 272] width 53 height 16
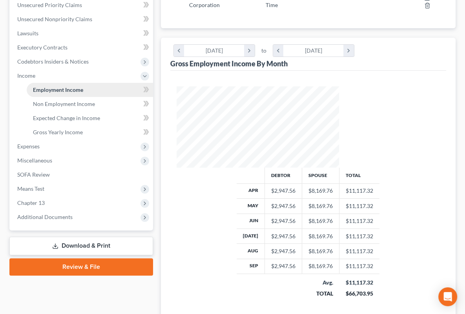
scroll to position [319, 0]
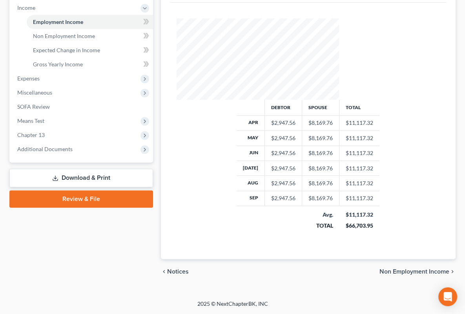
click at [62, 187] on link "Download & Print" at bounding box center [81, 178] width 144 height 18
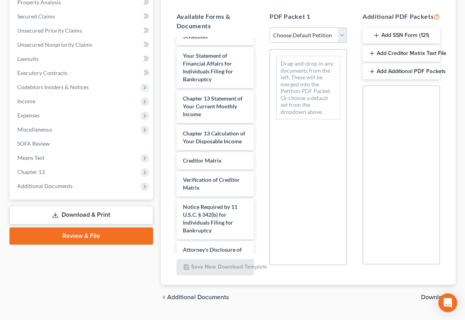
scroll to position [392, 0]
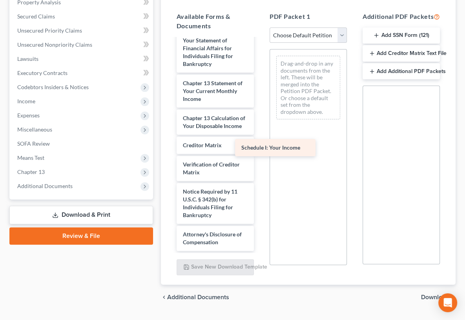
drag, startPoint x: 199, startPoint y: 185, endPoint x: 291, endPoint y: 158, distance: 95.5
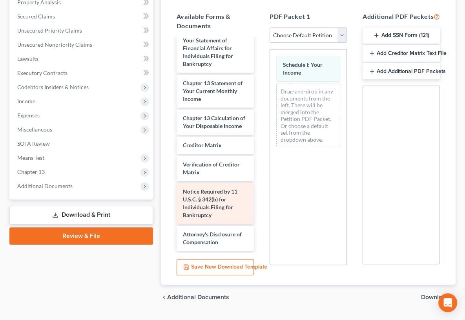
scroll to position [390, 0]
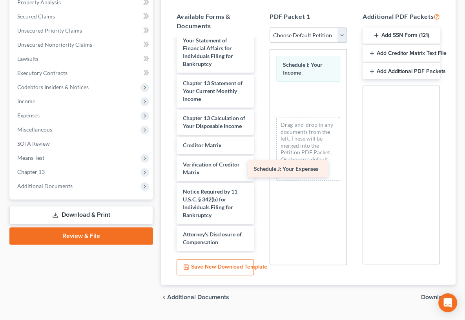
drag, startPoint x: 187, startPoint y: 181, endPoint x: 291, endPoint y: 172, distance: 104.4
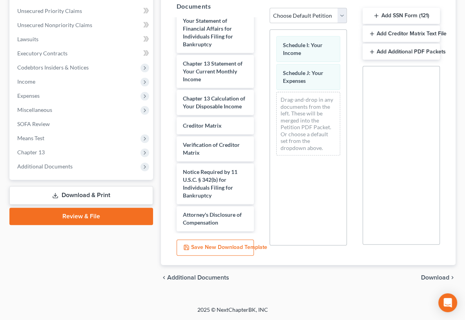
scroll to position [113, 0]
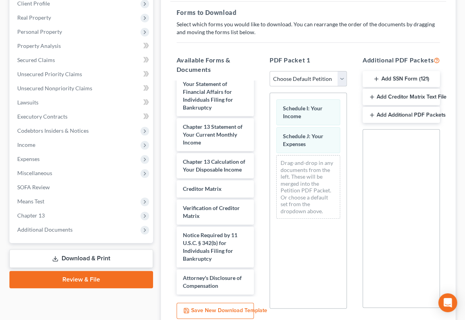
click at [295, 87] on select "Choose Default Petition PDF Packet Complete Bankruptcy Petition (all forms and …" at bounding box center [308, 79] width 77 height 16
select select "2"
click at [270, 87] on select "Choose Default Petition PDF Packet Complete Bankruptcy Petition (all forms and …" at bounding box center [308, 79] width 77 height 16
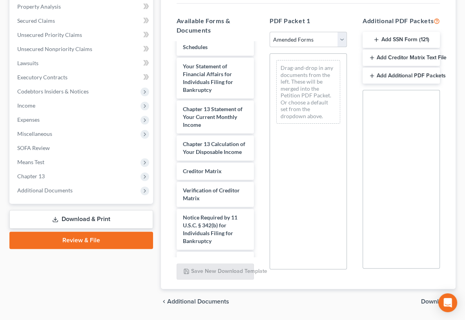
scroll to position [296, 0]
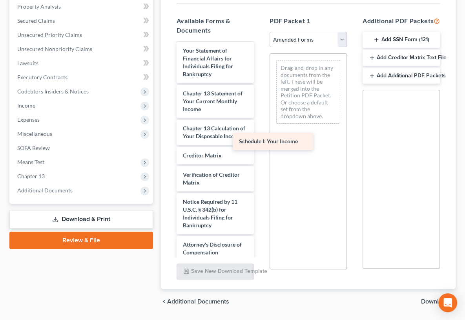
drag, startPoint x: 197, startPoint y: 157, endPoint x: 286, endPoint y: 147, distance: 89.6
click at [260, 147] on div "Schedule I: Your Income Voluntary Petition for Individuals Filing for Bankruptc…" at bounding box center [215, 4] width 90 height 513
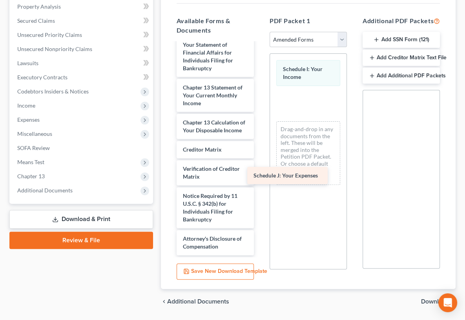
drag, startPoint x: 188, startPoint y: 156, endPoint x: 292, endPoint y: 181, distance: 106.9
click at [260, 181] on div "Schedule J: Your Expenses Voluntary Petition for Individuals Filing for Bankrup…" at bounding box center [215, 8] width 90 height 494
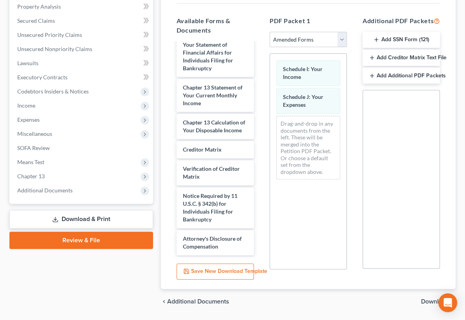
scroll to position [270, 0]
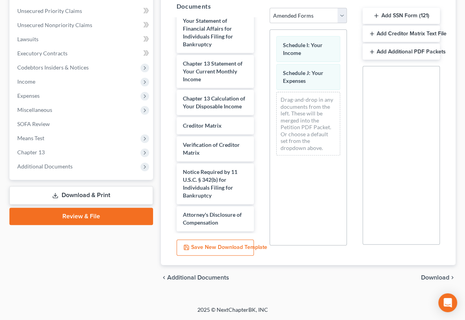
click at [430, 274] on span "Download" at bounding box center [435, 277] width 28 height 6
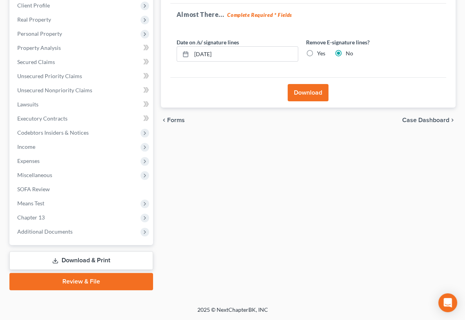
scroll to position [113, 0]
click at [288, 101] on button "Download" at bounding box center [308, 92] width 41 height 17
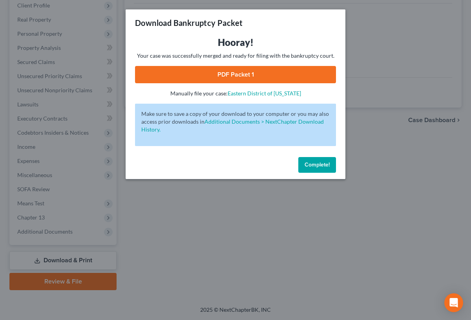
click at [261, 83] on link "PDF Packet 1" at bounding box center [235, 74] width 201 height 17
click at [331, 173] on button "Complete!" at bounding box center [317, 165] width 38 height 16
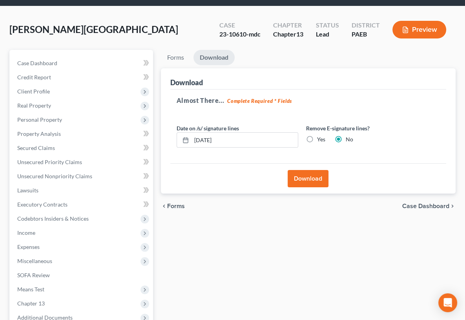
scroll to position [39, 0]
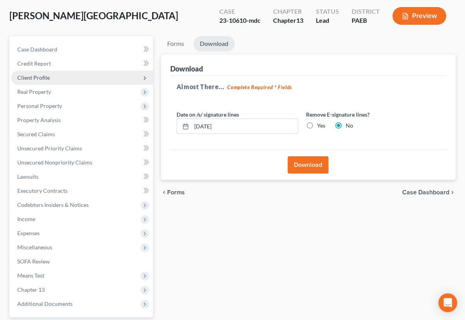
click at [62, 85] on span "Client Profile" at bounding box center [82, 78] width 142 height 14
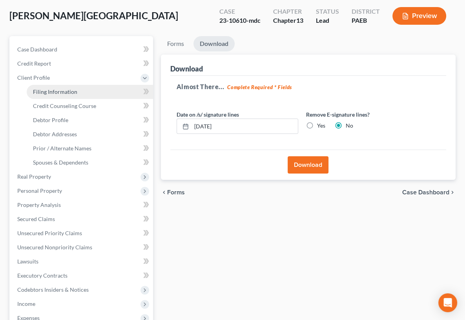
click at [64, 95] on span "Filing Information" at bounding box center [55, 91] width 44 height 7
select select "1"
select select "0"
select select "3"
select select "39"
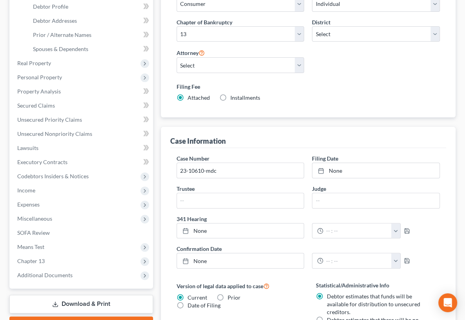
scroll to position [157, 0]
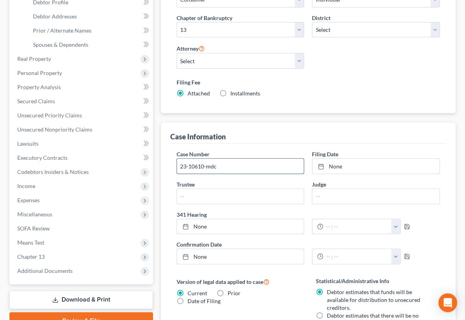
click at [199, 173] on input "23-10610-mdc" at bounding box center [240, 166] width 127 height 15
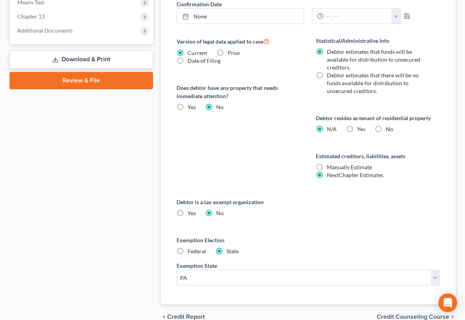
scroll to position [312, 0]
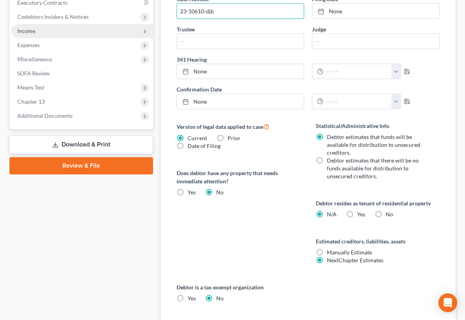
type input "23-10610-djb"
click at [55, 38] on span "Income" at bounding box center [82, 31] width 142 height 14
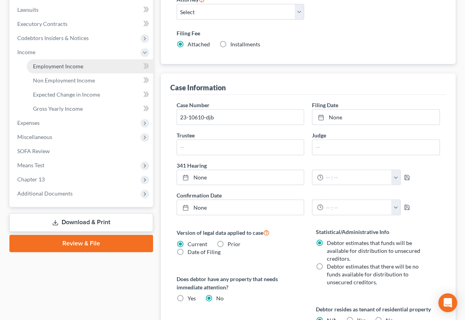
click at [58, 69] on span "Employment Income" at bounding box center [58, 66] width 50 height 7
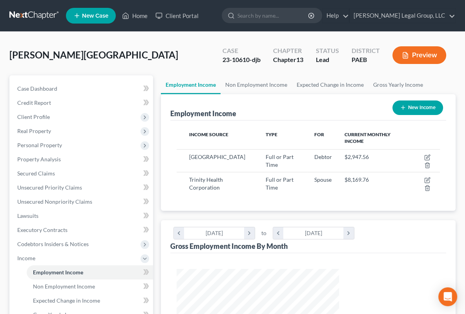
click at [420, 64] on button "Preview" at bounding box center [419, 55] width 54 height 18
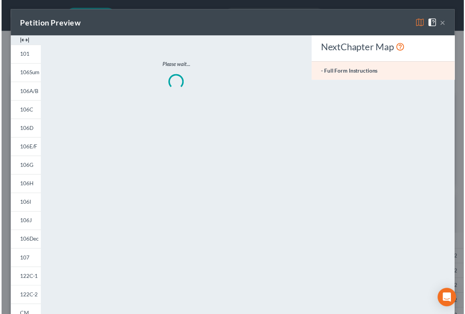
scroll to position [174, 181]
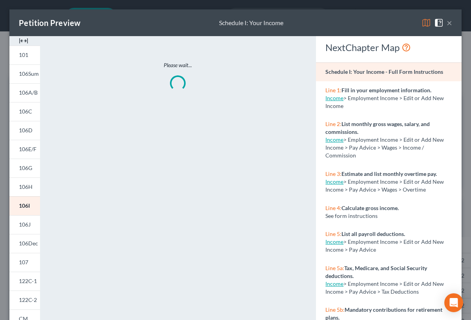
click at [422, 27] on img at bounding box center [426, 22] width 9 height 9
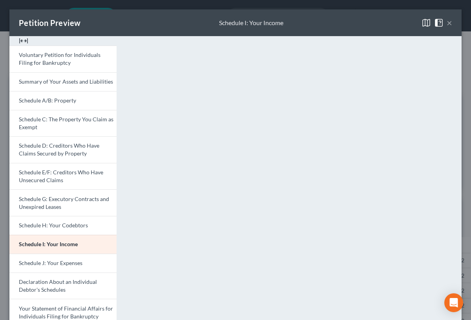
click at [447, 27] on button "×" at bounding box center [449, 22] width 5 height 9
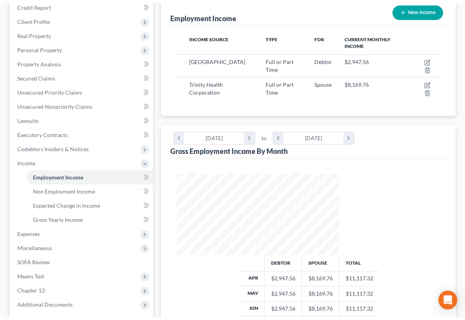
scroll to position [275, 0]
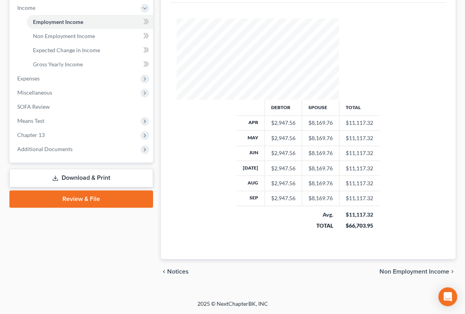
click at [65, 187] on link "Download & Print" at bounding box center [81, 178] width 144 height 18
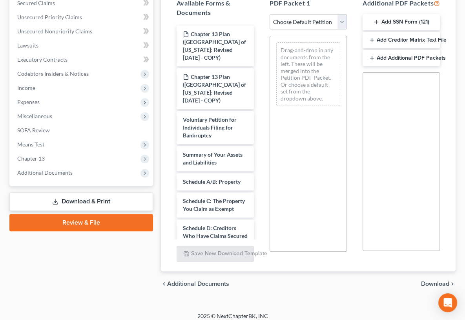
scroll to position [157, 0]
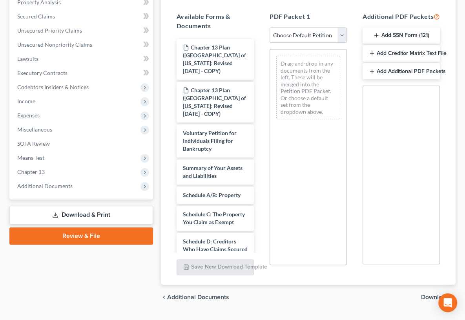
click at [289, 43] on select "Choose Default Petition PDF Packet Complete Bankruptcy Petition (all forms and …" at bounding box center [308, 35] width 77 height 16
select select "2"
click at [270, 43] on select "Choose Default Petition PDF Packet Complete Bankruptcy Petition (all forms and …" at bounding box center [308, 35] width 77 height 16
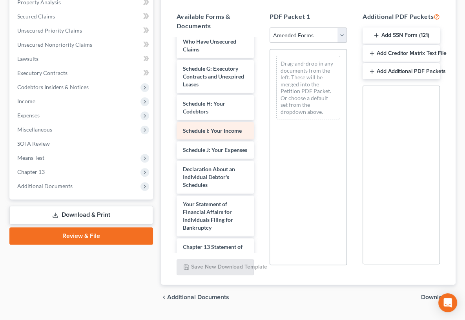
click at [188, 139] on div "Schedule I: Your Income" at bounding box center [215, 130] width 77 height 17
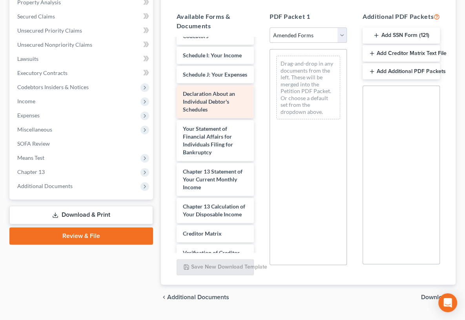
scroll to position [235, 0]
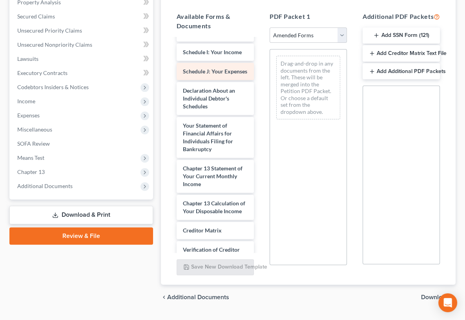
click at [195, 75] on span "Schedule J: Your Expenses" at bounding box center [215, 71] width 64 height 7
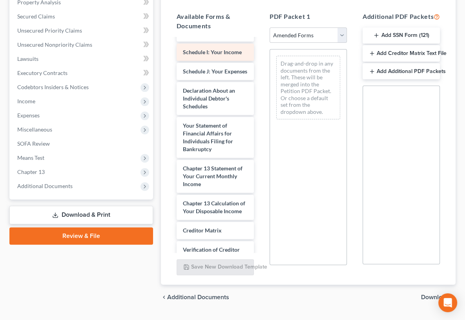
click at [195, 61] on div "Schedule I: Your Income" at bounding box center [215, 52] width 77 height 17
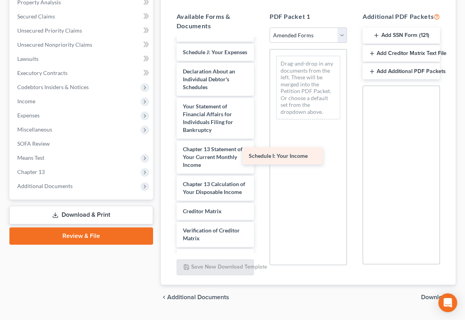
drag, startPoint x: 196, startPoint y: 223, endPoint x: 293, endPoint y: 169, distance: 110.7
click at [260, 168] on div "Schedule I: Your Income Voluntary Petition for Individuals Filing for Bankruptc…" at bounding box center [215, 59] width 90 height 513
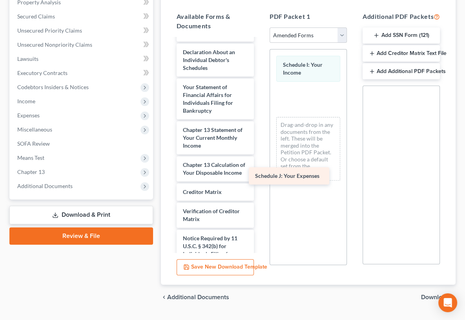
drag, startPoint x: 199, startPoint y: 211, endPoint x: 305, endPoint y: 180, distance: 109.7
click at [260, 180] on div "Schedule J: Your Expenses Voluntary Petition for Individuals Filing for Bankrup…" at bounding box center [215, 50] width 90 height 494
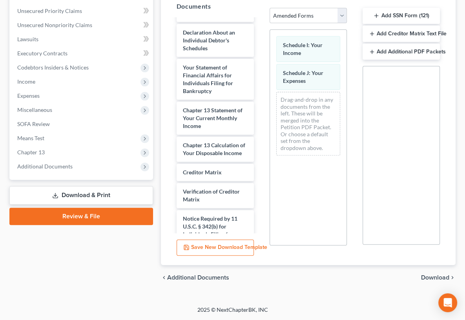
click at [432, 274] on span "Download" at bounding box center [435, 277] width 28 height 6
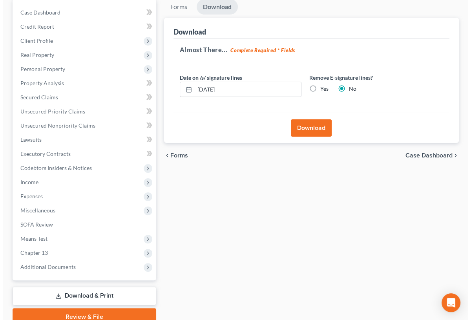
scroll to position [73, 0]
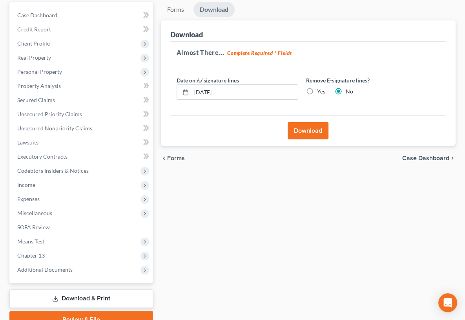
click at [288, 139] on button "Download" at bounding box center [308, 130] width 41 height 17
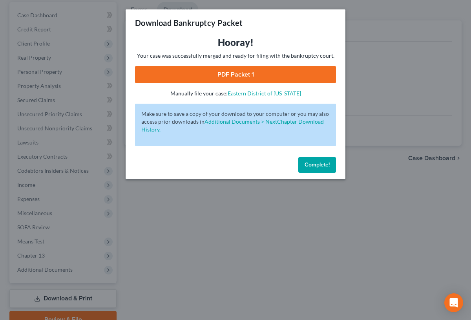
click at [269, 83] on link "PDF Packet 1" at bounding box center [235, 74] width 201 height 17
